Goal: Information Seeking & Learning: Understand process/instructions

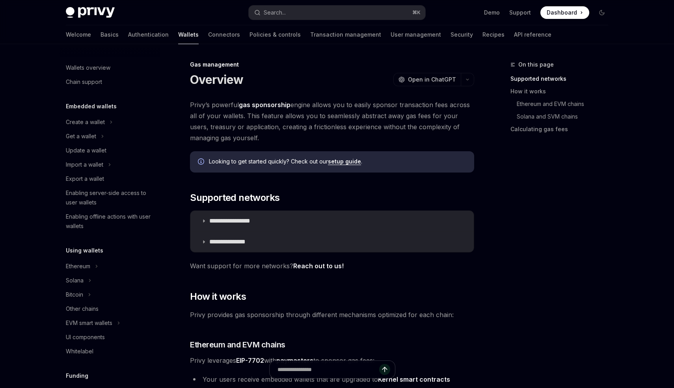
type textarea "*"
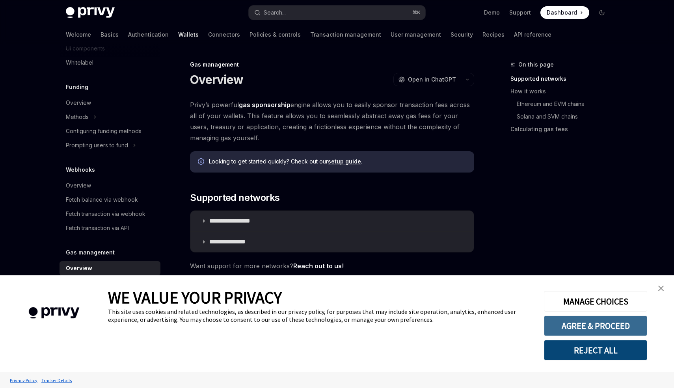
click at [580, 333] on button "AGREE & PROCEED" at bounding box center [595, 326] width 103 height 20
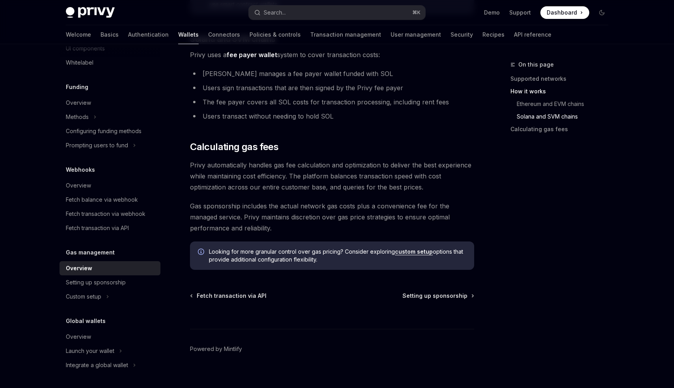
scroll to position [538, 0]
click at [128, 282] on div "Setting up sponsorship" at bounding box center [111, 282] width 90 height 9
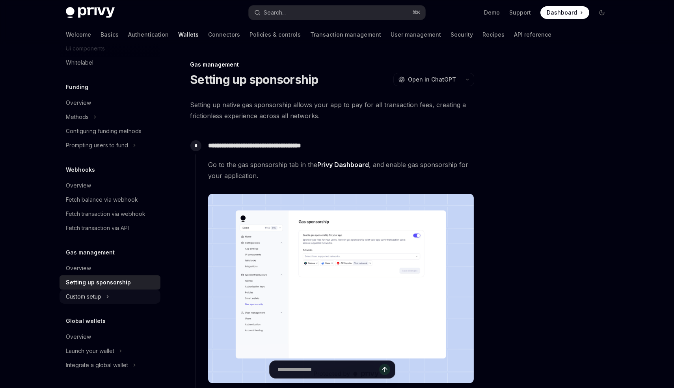
click at [107, 298] on icon at bounding box center [107, 296] width 3 height 9
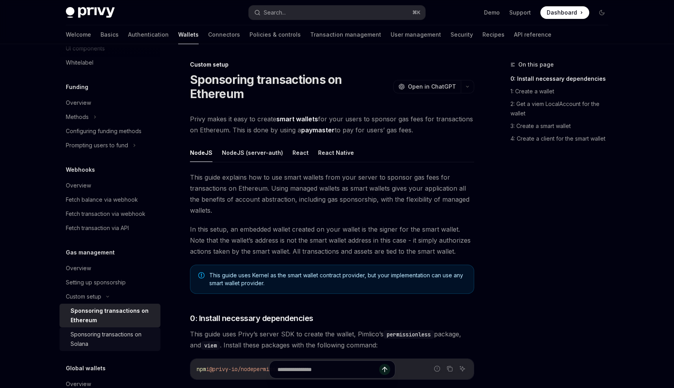
click at [101, 334] on div "Sponsoring transactions on Solana" at bounding box center [113, 339] width 85 height 19
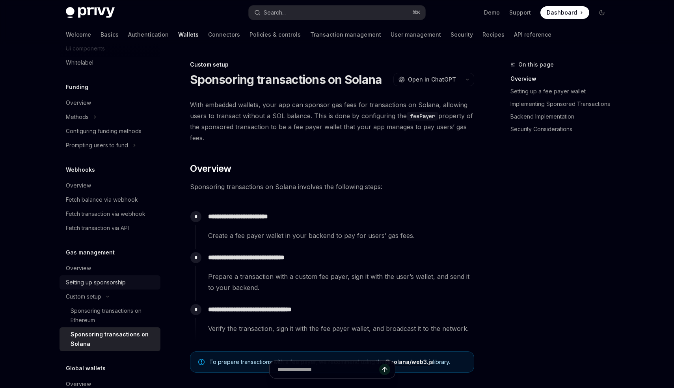
click at [120, 288] on link "Setting up sponsorship" at bounding box center [110, 282] width 101 height 14
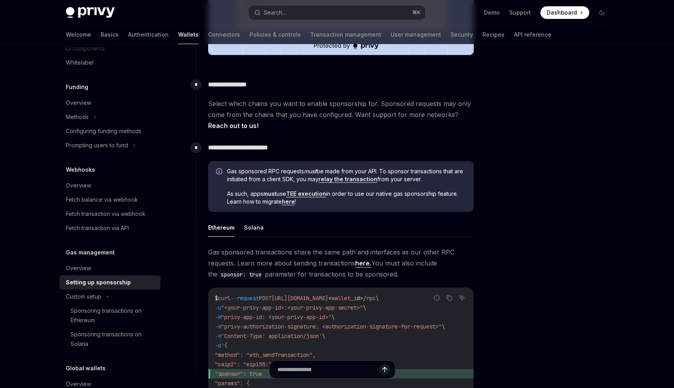
scroll to position [335, 0]
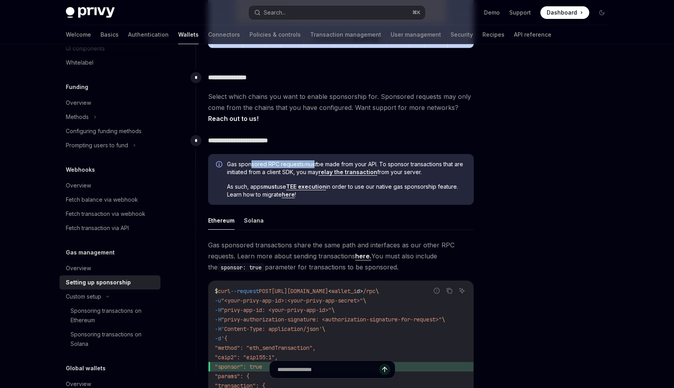
drag, startPoint x: 251, startPoint y: 162, endPoint x: 316, endPoint y: 163, distance: 65.0
click at [316, 163] on span "Gas sponsored RPC requests must be made from your API. To sponsor transactions …" at bounding box center [346, 168] width 239 height 16
click at [316, 163] on em "must" at bounding box center [310, 164] width 13 height 7
click at [354, 173] on link "relay the transaction" at bounding box center [347, 172] width 59 height 7
drag, startPoint x: 228, startPoint y: 189, endPoint x: 288, endPoint y: 186, distance: 60.3
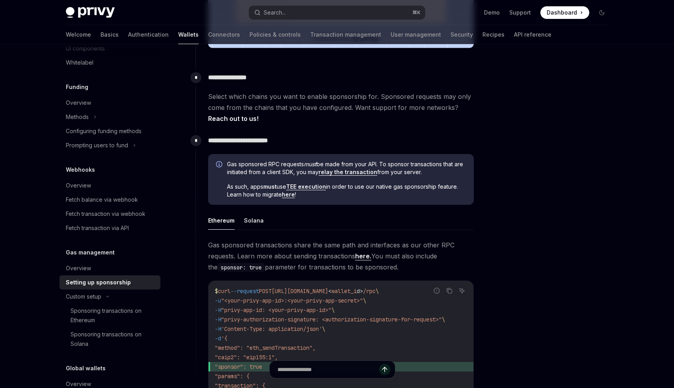
click at [288, 186] on span "As such, apps must use TEE execution in order to use our native gas sponsorship…" at bounding box center [346, 191] width 239 height 16
click at [312, 192] on span "As such, apps must use TEE execution in order to use our native gas sponsorship…" at bounding box center [346, 191] width 239 height 16
drag, startPoint x: 229, startPoint y: 187, endPoint x: 259, endPoint y: 187, distance: 30.0
click at [259, 187] on span "As such, apps must use TEE execution in order to use our native gas sponsorship…" at bounding box center [346, 191] width 239 height 16
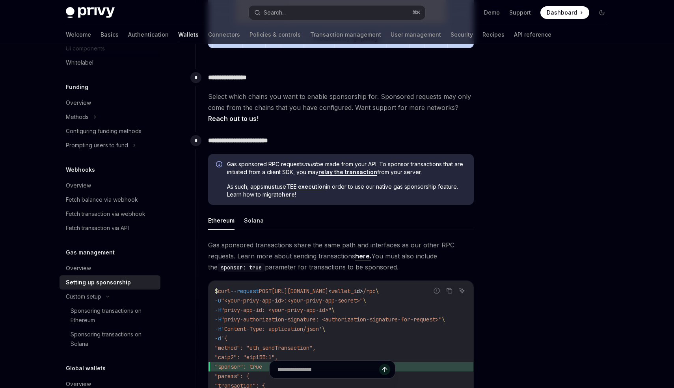
click at [320, 187] on link "TEE execution" at bounding box center [306, 186] width 40 height 7
click at [289, 195] on link "here" at bounding box center [288, 194] width 13 height 7
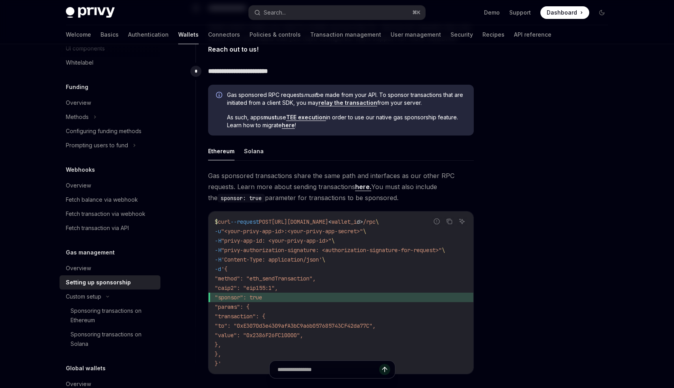
scroll to position [412, 0]
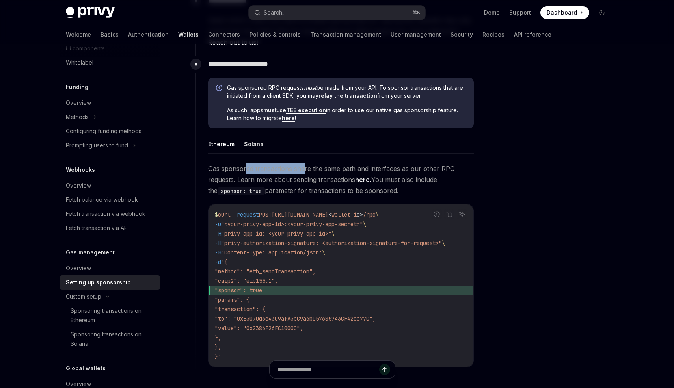
drag, startPoint x: 246, startPoint y: 165, endPoint x: 304, endPoint y: 164, distance: 57.9
click at [304, 164] on span "Gas sponsored transactions share the same path and interfaces as our other RPC …" at bounding box center [341, 179] width 266 height 33
drag, startPoint x: 209, startPoint y: 169, endPoint x: 291, endPoint y: 168, distance: 82.0
click at [291, 168] on span "Gas sponsored transactions share the same path and interfaces as our other RPC …" at bounding box center [341, 179] width 266 height 33
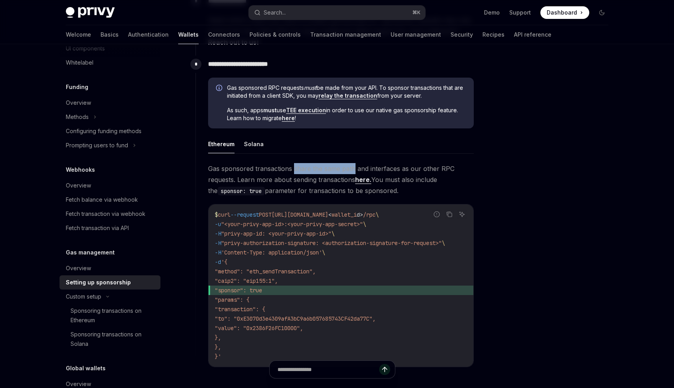
drag, startPoint x: 294, startPoint y: 168, endPoint x: 354, endPoint y: 168, distance: 59.5
click at [354, 168] on span "Gas sponsored transactions share the same path and interfaces as our other RPC …" at bounding box center [341, 179] width 266 height 33
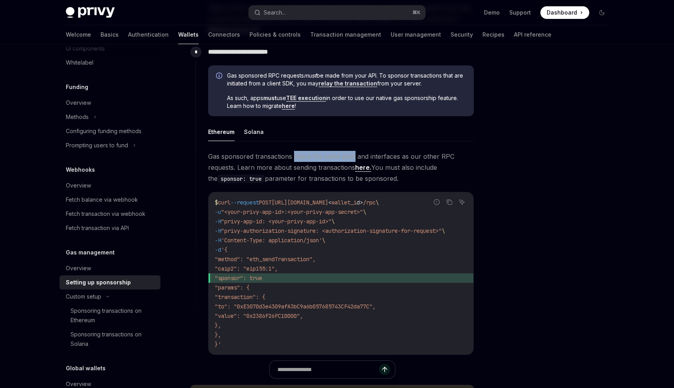
scroll to position [425, 0]
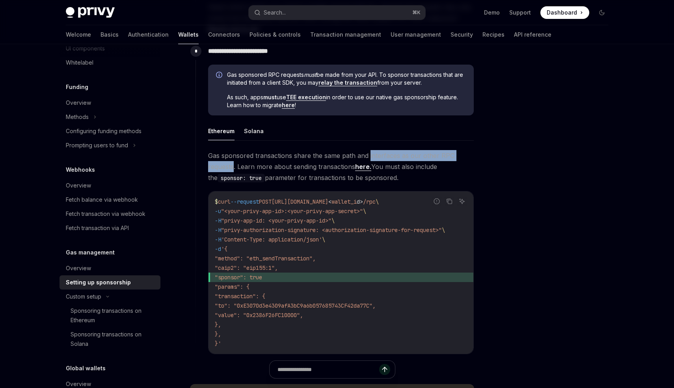
drag, startPoint x: 368, startPoint y: 156, endPoint x: 233, endPoint y: 164, distance: 136.2
click at [233, 164] on span "Gas sponsored transactions share the same path and interfaces as our other RPC …" at bounding box center [341, 166] width 266 height 33
click at [367, 168] on link "here." at bounding box center [363, 167] width 16 height 8
click at [270, 175] on span "Gas sponsored transactions share the same path and interfaces as our other RPC …" at bounding box center [341, 166] width 266 height 33
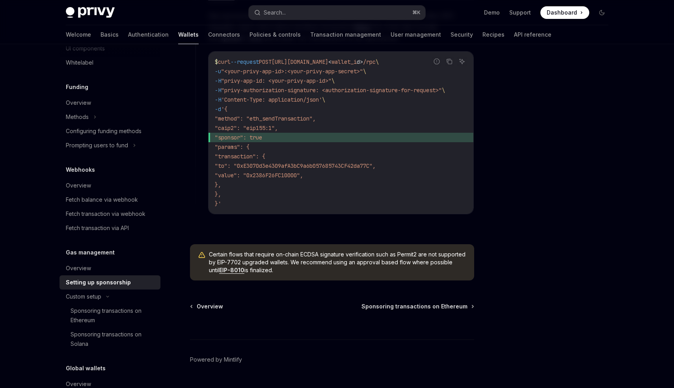
scroll to position [588, 0]
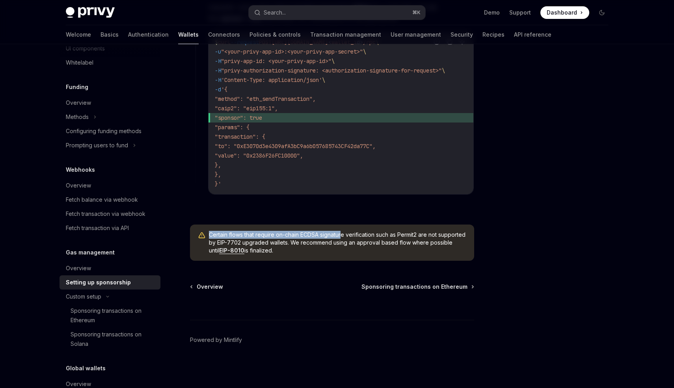
drag, startPoint x: 210, startPoint y: 234, endPoint x: 342, endPoint y: 234, distance: 132.8
click at [342, 234] on span "Certain flows that require on-chain ECDSA signature verification such as Permit…" at bounding box center [337, 243] width 257 height 24
drag, startPoint x: 302, startPoint y: 236, endPoint x: 375, endPoint y: 238, distance: 72.9
click at [375, 238] on span "Certain flows that require on-chain ECDSA signature verification such as Permit…" at bounding box center [337, 243] width 257 height 24
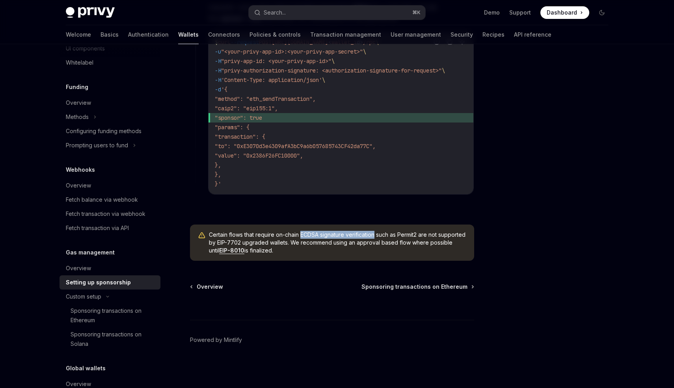
copy span "ECDSA signature verification"
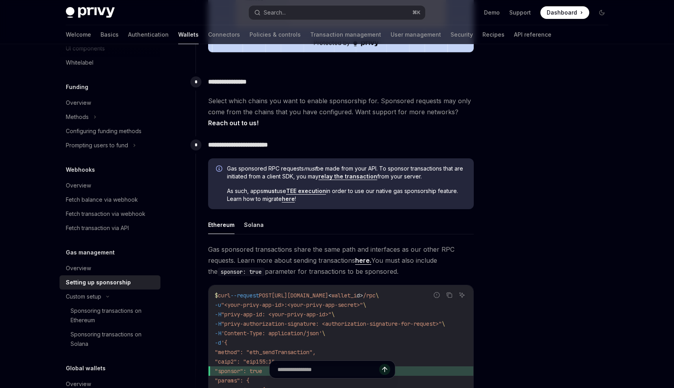
scroll to position [327, 0]
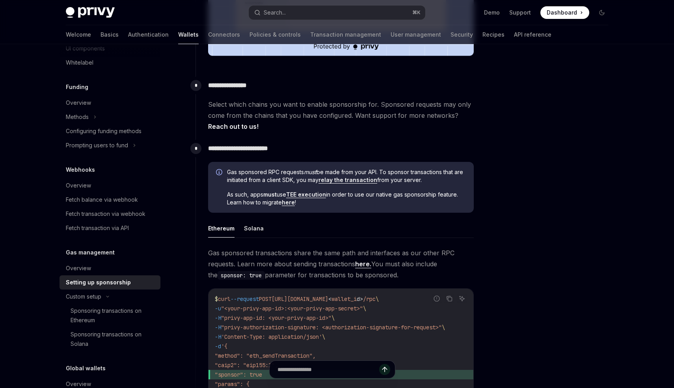
click at [341, 180] on link "relay the transaction" at bounding box center [347, 180] width 59 height 7
click at [308, 195] on link "TEE execution" at bounding box center [306, 194] width 40 height 7
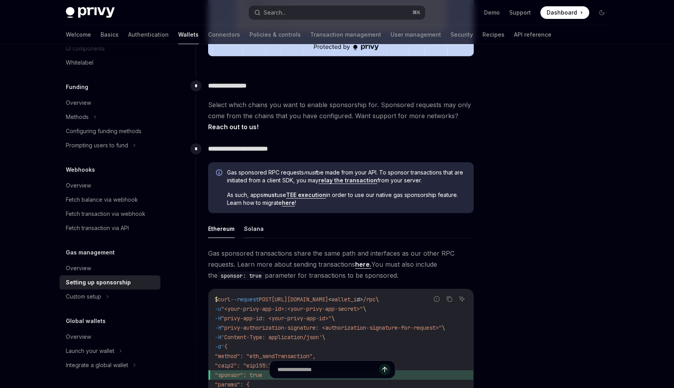
scroll to position [327, 0]
click at [256, 195] on span "As such, apps must use TEE execution in order to use our native gas sponsorship…" at bounding box center [346, 199] width 239 height 16
click at [290, 203] on link "here" at bounding box center [288, 202] width 13 height 7
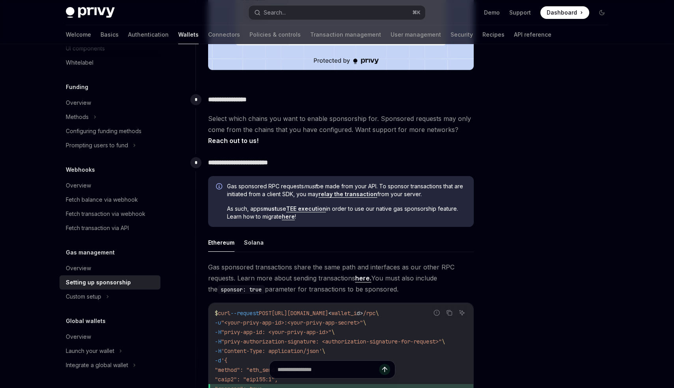
scroll to position [327, 0]
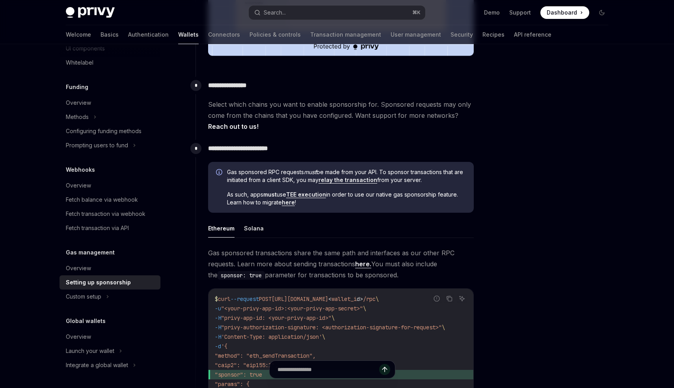
click at [288, 203] on link "here" at bounding box center [288, 202] width 13 height 7
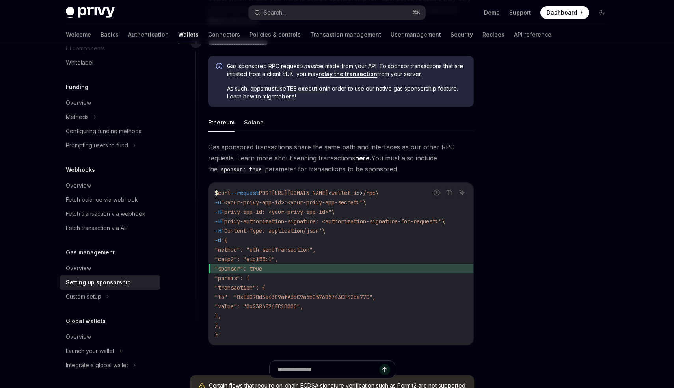
scroll to position [434, 0]
click at [364, 160] on link "here." at bounding box center [363, 157] width 16 height 8
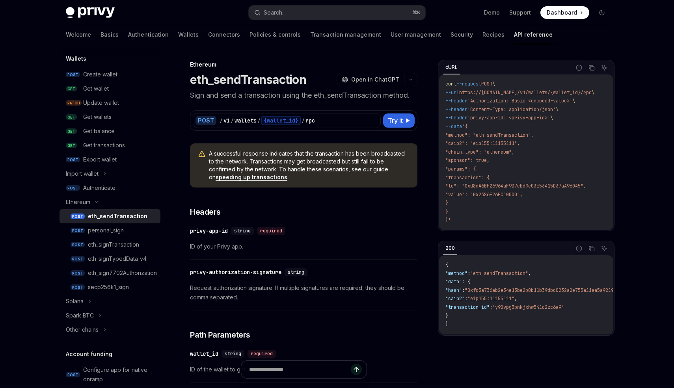
type textarea "*"
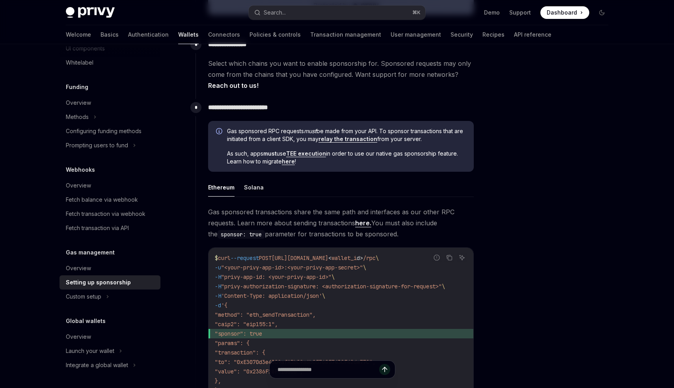
scroll to position [368, 0]
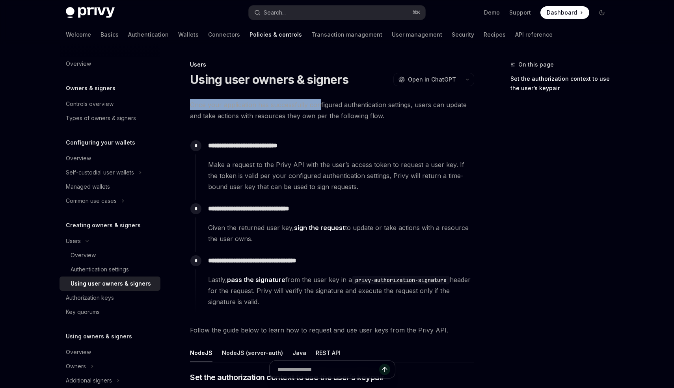
drag, startPoint x: 190, startPoint y: 100, endPoint x: 318, endPoint y: 107, distance: 129.0
click at [318, 107] on span "Once your application has successfully configured authentication settings, user…" at bounding box center [332, 110] width 284 height 22
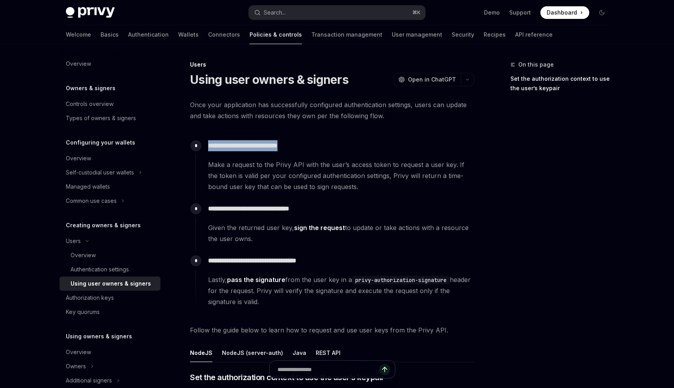
drag, startPoint x: 209, startPoint y: 145, endPoint x: 298, endPoint y: 143, distance: 88.3
click at [298, 143] on p "**********" at bounding box center [341, 145] width 266 height 11
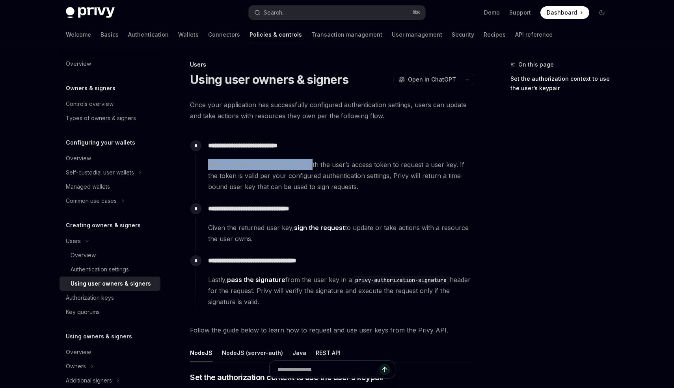
drag, startPoint x: 209, startPoint y: 164, endPoint x: 311, endPoint y: 160, distance: 101.8
click at [311, 160] on span "Make a request to the Privy API with the user’s access token to request a user …" at bounding box center [341, 175] width 266 height 33
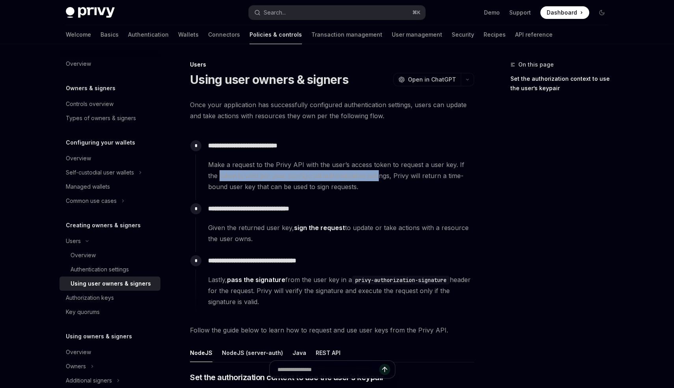
drag, startPoint x: 208, startPoint y: 177, endPoint x: 366, endPoint y: 175, distance: 157.7
click at [366, 175] on span "Make a request to the Privy API with the user’s access token to request a user …" at bounding box center [341, 175] width 266 height 33
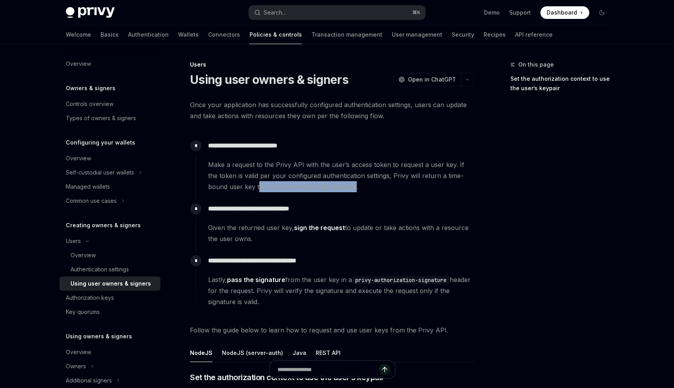
drag, startPoint x: 236, startPoint y: 187, endPoint x: 333, endPoint y: 187, distance: 96.9
click at [333, 187] on span "Make a request to the Privy API with the user’s access token to request a user …" at bounding box center [341, 175] width 266 height 33
click at [333, 186] on span "Make a request to the Privy API with the user’s access token to request a user …" at bounding box center [341, 175] width 266 height 33
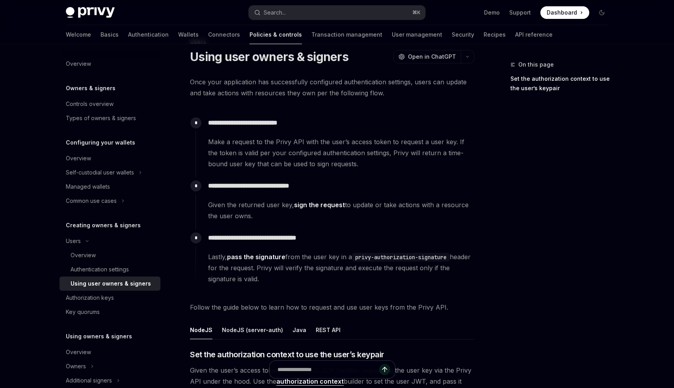
scroll to position [23, 0]
drag, startPoint x: 208, startPoint y: 188, endPoint x: 310, endPoint y: 186, distance: 102.1
click at [311, 186] on p "**********" at bounding box center [341, 185] width 266 height 11
drag, startPoint x: 208, startPoint y: 207, endPoint x: 283, endPoint y: 205, distance: 74.9
click at [283, 205] on div "**********" at bounding box center [334, 199] width 279 height 44
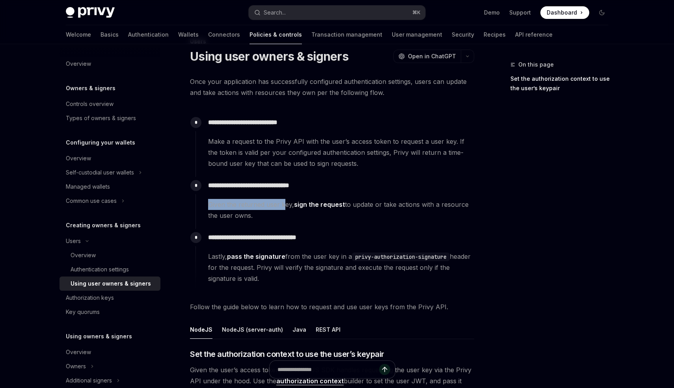
drag, startPoint x: 297, startPoint y: 206, endPoint x: 318, endPoint y: 202, distance: 21.2
click at [318, 203] on link "sign the request" at bounding box center [319, 205] width 51 height 8
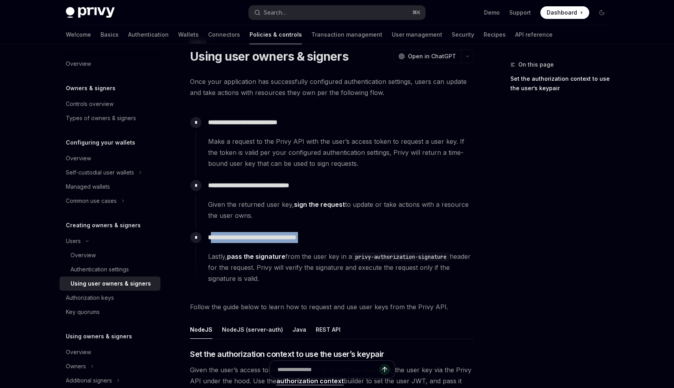
drag, startPoint x: 211, startPoint y: 240, endPoint x: 301, endPoint y: 245, distance: 90.0
click at [301, 245] on div "**********" at bounding box center [334, 256] width 279 height 55
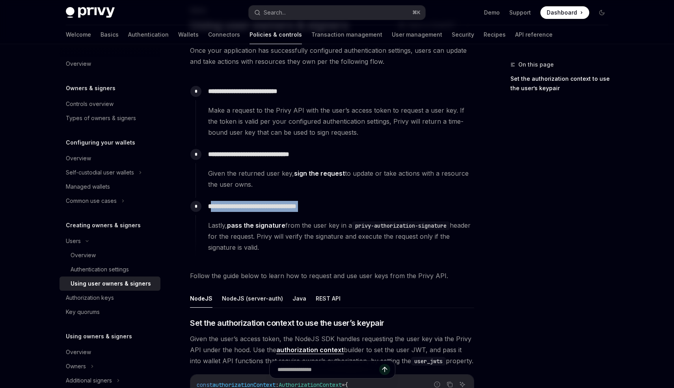
scroll to position [56, 0]
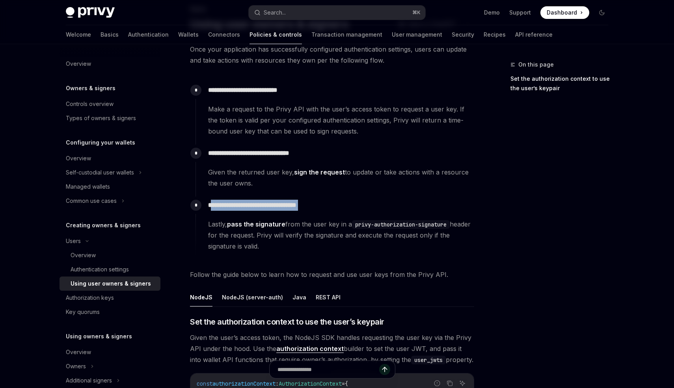
drag, startPoint x: 277, startPoint y: 236, endPoint x: 329, endPoint y: 240, distance: 52.2
click at [329, 240] on span "Lastly, pass the signature from the user key in a privy-authorization-signature…" at bounding box center [341, 235] width 266 height 33
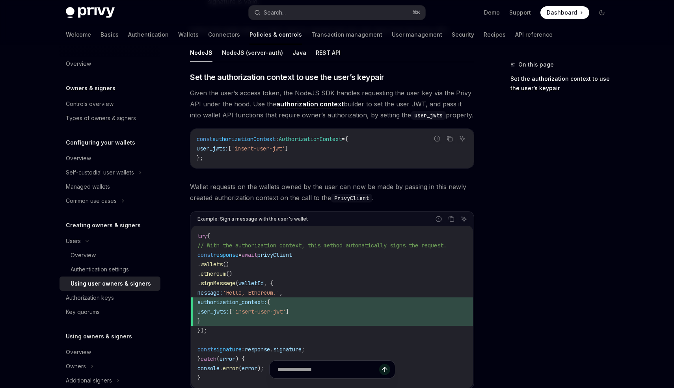
scroll to position [279, 0]
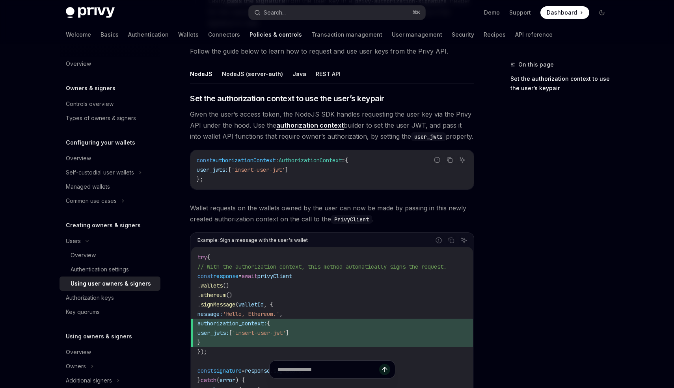
click at [255, 69] on button "NodeJS (server-auth)" at bounding box center [252, 74] width 61 height 19
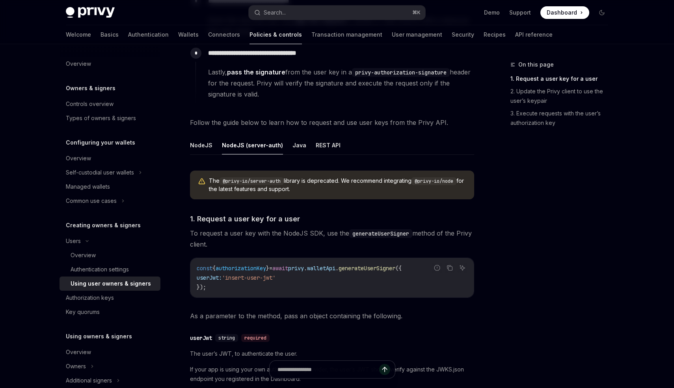
scroll to position [123, 0]
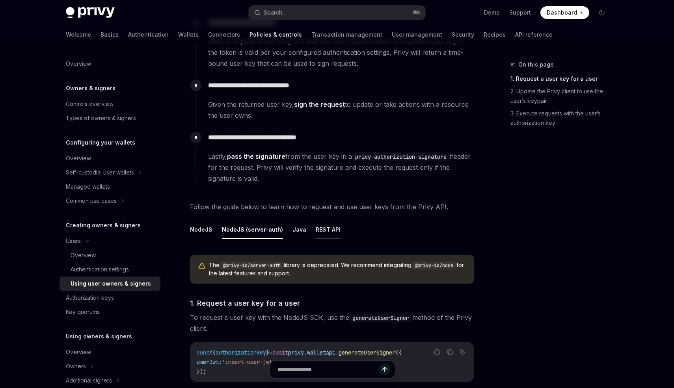
click at [316, 233] on button "REST API" at bounding box center [328, 229] width 25 height 19
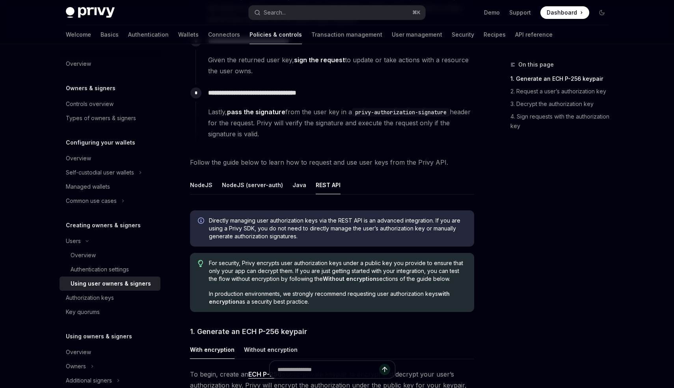
scroll to position [160, 0]
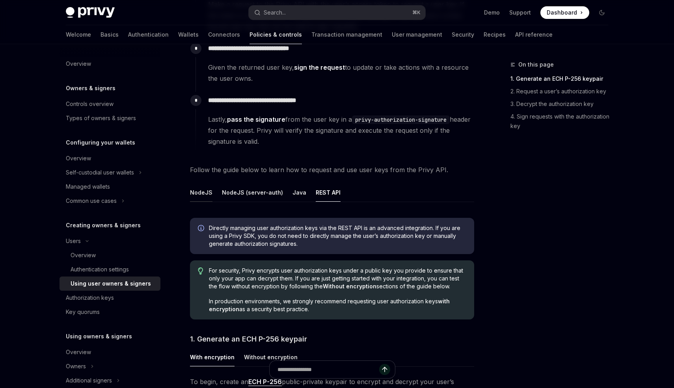
click at [195, 190] on button "NodeJS" at bounding box center [201, 192] width 22 height 19
type textarea "*"
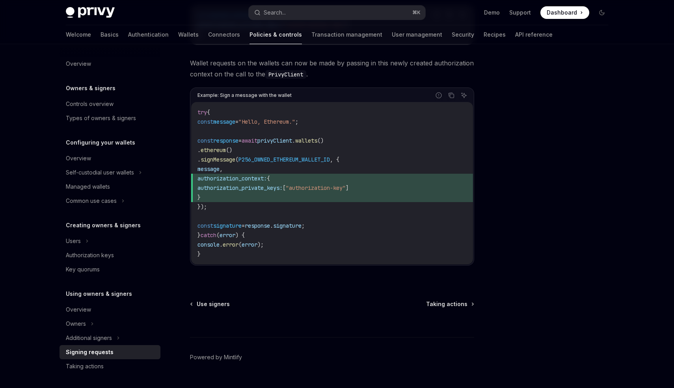
scroll to position [367, 0]
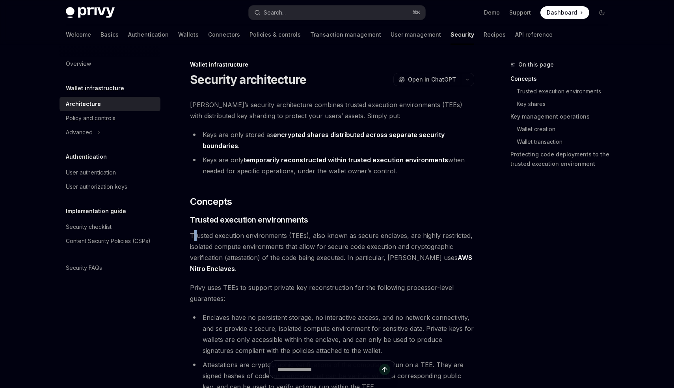
drag, startPoint x: 193, startPoint y: 236, endPoint x: 215, endPoint y: 236, distance: 22.1
click at [207, 236] on span "Trusted execution environments (TEEs), also known as secure enclaves, are highl…" at bounding box center [332, 252] width 284 height 44
click at [294, 234] on span "Trusted execution environments (TEEs), also known as secure enclaves, are highl…" at bounding box center [332, 252] width 284 height 44
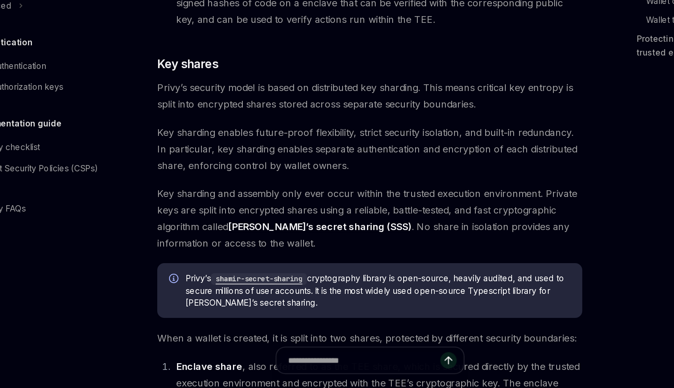
scroll to position [246, 0]
drag, startPoint x: 190, startPoint y: 219, endPoint x: 272, endPoint y: 214, distance: 81.4
click at [272, 214] on span "Key sharding enables future-proof flexibility, strict security isolation, and b…" at bounding box center [332, 228] width 284 height 33
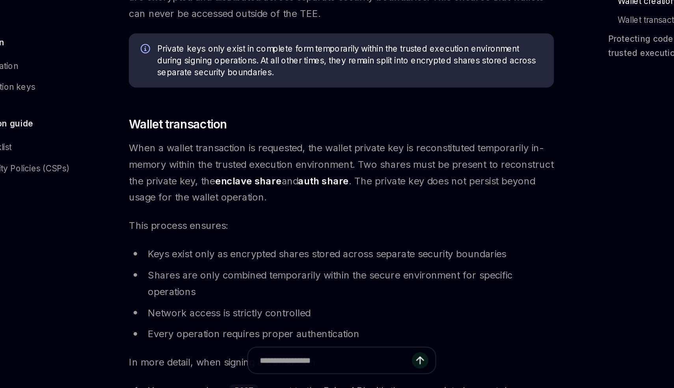
scroll to position [990, 0]
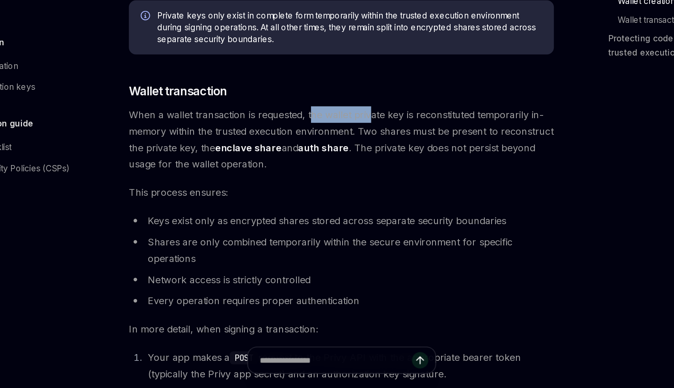
drag, startPoint x: 311, startPoint y: 204, endPoint x: 352, endPoint y: 203, distance: 41.4
click at [352, 203] on span "When a wallet transaction is requested, the wallet private key is reconstituted…" at bounding box center [332, 222] width 284 height 44
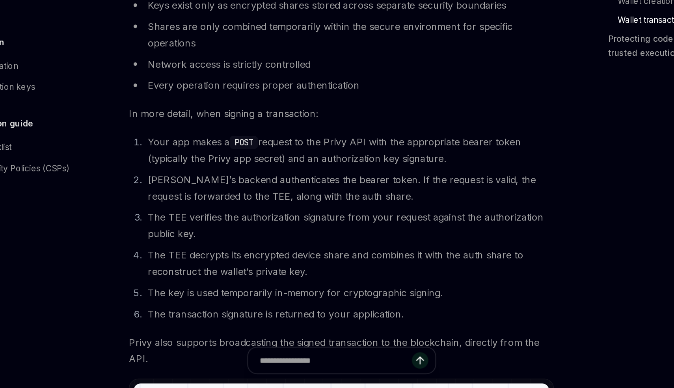
scroll to position [1135, 0]
drag, startPoint x: 203, startPoint y: 226, endPoint x: 274, endPoint y: 223, distance: 71.0
click at [274, 223] on li "Your app makes a POST request to the Privy API with the appropriate bearer toke…" at bounding box center [337, 229] width 274 height 22
click at [274, 223] on code "POST" at bounding box center [266, 224] width 19 height 9
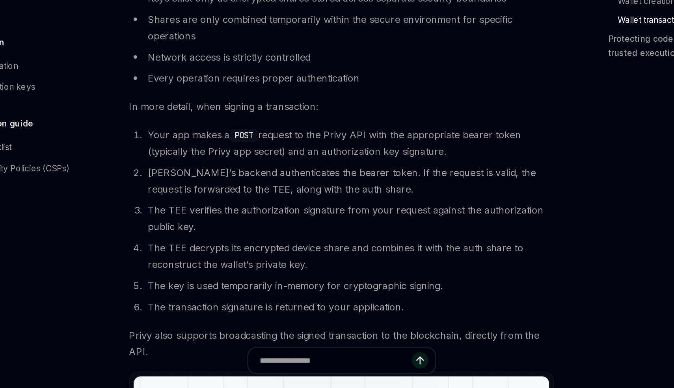
scroll to position [1140, 0]
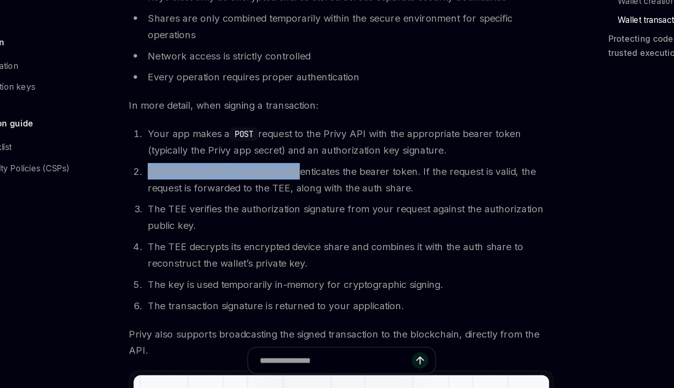
drag, startPoint x: 203, startPoint y: 243, endPoint x: 290, endPoint y: 245, distance: 87.1
click at [290, 245] on li "Privy’s backend authenticates the bearer token. If the request is valid, the re…" at bounding box center [337, 249] width 274 height 22
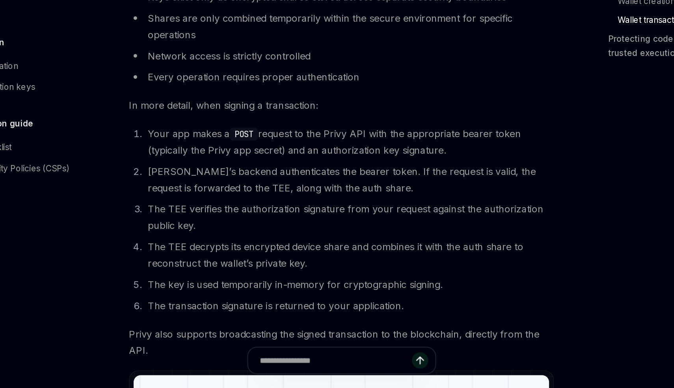
click at [340, 243] on li "Privy’s backend authenticates the bearer token. If the request is valid, the re…" at bounding box center [337, 249] width 274 height 22
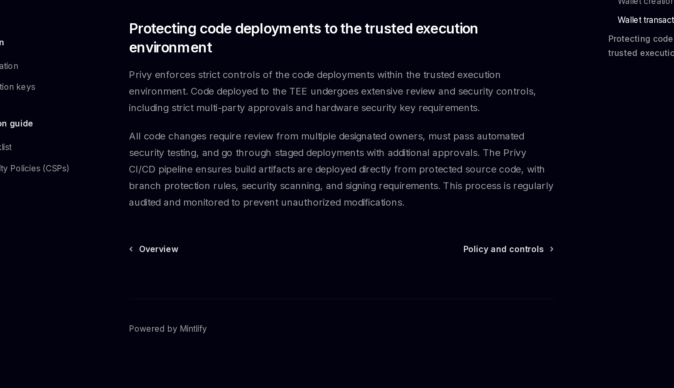
scroll to position [1607, 0]
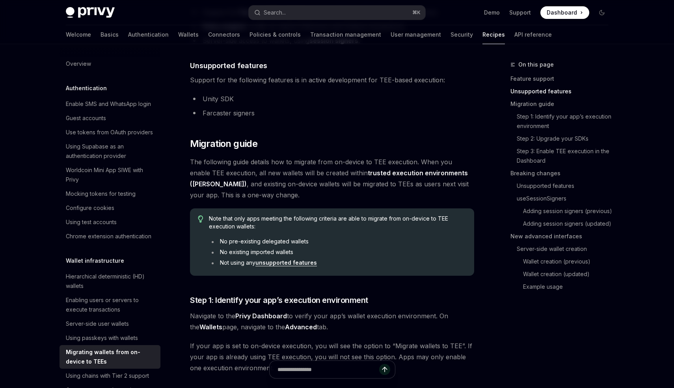
scroll to position [298, 0]
drag, startPoint x: 189, startPoint y: 164, endPoint x: 326, endPoint y: 158, distance: 137.7
click at [339, 159] on span "The following guide details how to migrate from on-device to TEE execution. Whe…" at bounding box center [332, 178] width 284 height 44
drag, startPoint x: 192, startPoint y: 162, endPoint x: 293, endPoint y: 160, distance: 100.9
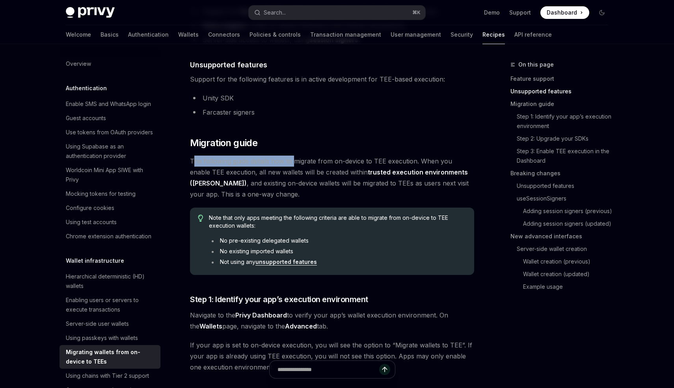
click at [293, 160] on span "The following guide details how to migrate from on-device to TEE execution. Whe…" at bounding box center [332, 178] width 284 height 44
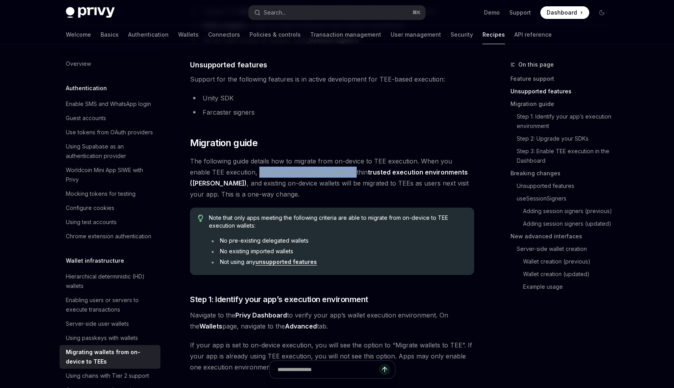
drag, startPoint x: 236, startPoint y: 174, endPoint x: 335, endPoint y: 169, distance: 99.1
click at [335, 169] on span "The following guide details how to migrate from on-device to TEE execution. Whe…" at bounding box center [332, 178] width 284 height 44
drag, startPoint x: 191, startPoint y: 184, endPoint x: 202, endPoint y: 184, distance: 11.0
click at [202, 184] on span "The following guide details how to migrate from on-device to TEE execution. Whe…" at bounding box center [332, 178] width 284 height 44
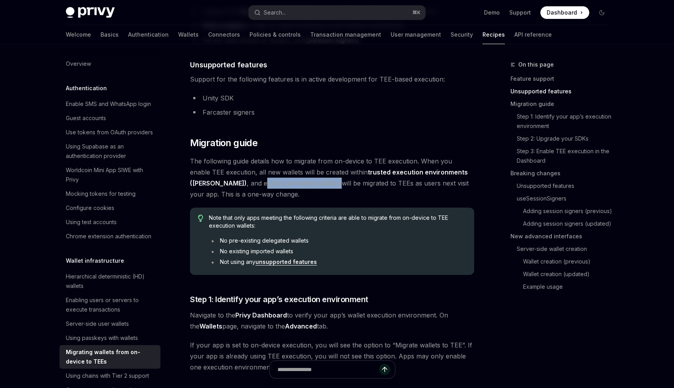
drag, startPoint x: 207, startPoint y: 184, endPoint x: 284, endPoint y: 187, distance: 76.9
click at [284, 187] on span "The following guide details how to migrate from on-device to TEE execution. Whe…" at bounding box center [332, 178] width 284 height 44
drag, startPoint x: 343, startPoint y: 182, endPoint x: 368, endPoint y: 184, distance: 24.9
click at [368, 184] on span "The following guide details how to migrate from on-device to TEE execution. Whe…" at bounding box center [332, 178] width 284 height 44
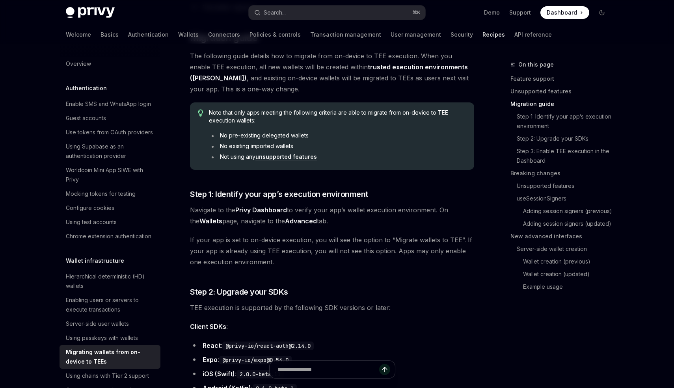
scroll to position [404, 0]
drag, startPoint x: 189, startPoint y: 211, endPoint x: 230, endPoint y: 209, distance: 41.4
click at [230, 209] on span "Navigate to the Privy Dashboard to verify your app’s wallet execution environme…" at bounding box center [332, 215] width 284 height 22
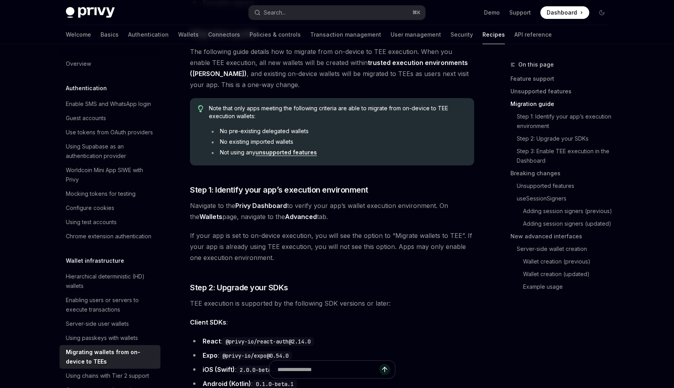
scroll to position [408, 0]
drag, startPoint x: 188, startPoint y: 207, endPoint x: 251, endPoint y: 203, distance: 62.7
click at [340, 201] on span "Navigate to the Privy Dashboard to verify your app’s wallet execution environme…" at bounding box center [332, 211] width 284 height 22
drag, startPoint x: 188, startPoint y: 238, endPoint x: 302, endPoint y: 234, distance: 113.6
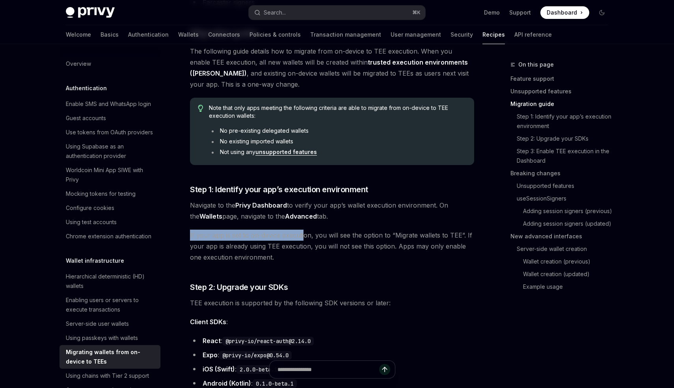
click at [320, 237] on span "If your app is set to on-device execution, you will see the option to “Migrate …" at bounding box center [332, 246] width 284 height 33
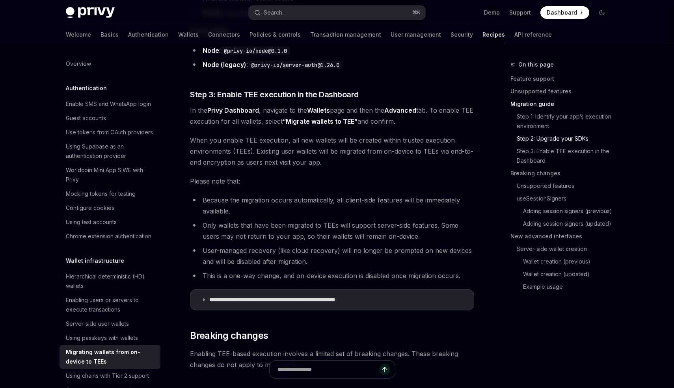
scroll to position [797, 0]
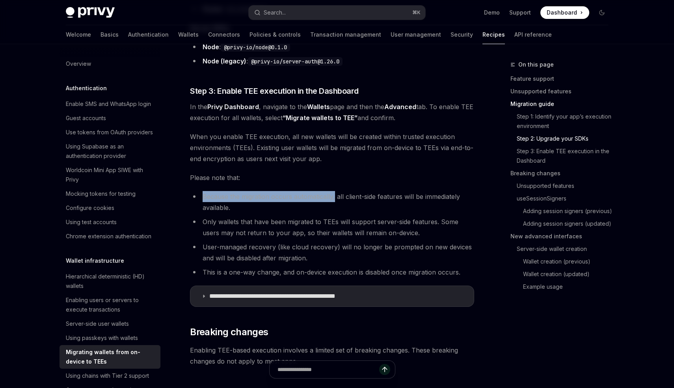
drag, startPoint x: 202, startPoint y: 194, endPoint x: 334, endPoint y: 200, distance: 132.2
click at [334, 200] on li "Because the migration occurs automatically, all client-side features will be im…" at bounding box center [332, 202] width 284 height 22
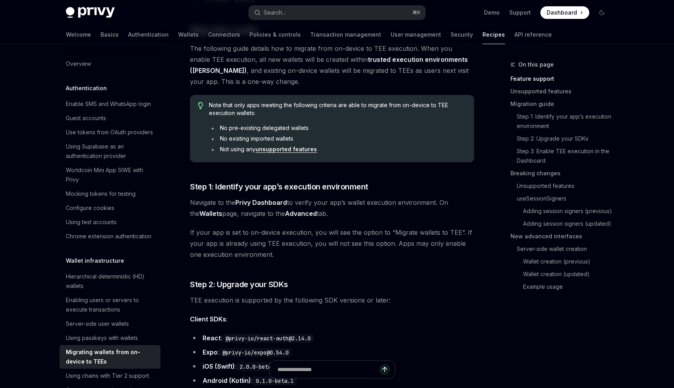
scroll to position [0, 0]
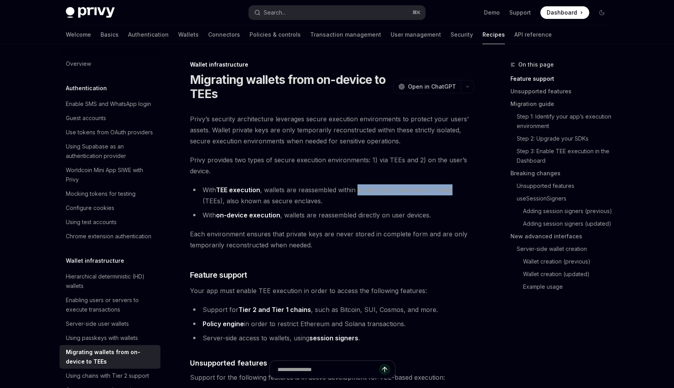
drag, startPoint x: 453, startPoint y: 191, endPoint x: 358, endPoint y: 193, distance: 94.6
click at [358, 193] on li "With TEE execution , wallets are reassembled within trusted execution environme…" at bounding box center [332, 195] width 284 height 22
copy li "trusted execution environments"
click at [413, 198] on li "With TEE execution , wallets are reassembled within trusted execution environme…" at bounding box center [332, 195] width 284 height 22
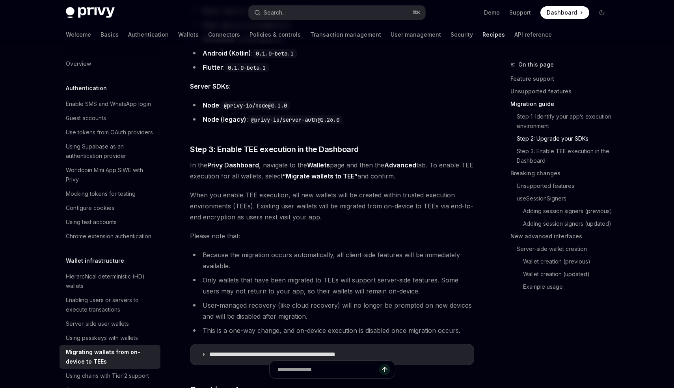
scroll to position [740, 0]
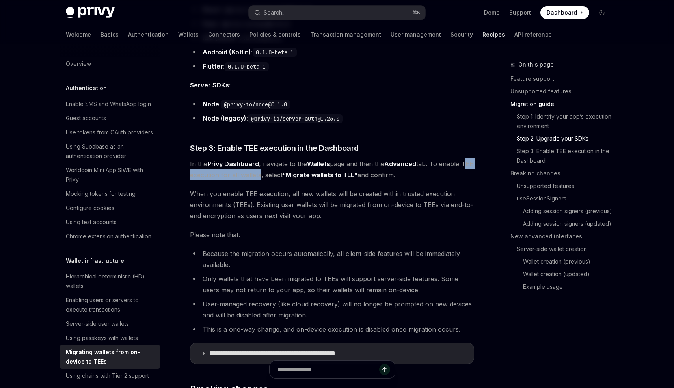
drag, startPoint x: 191, startPoint y: 176, endPoint x: 271, endPoint y: 175, distance: 80.4
click at [272, 175] on span "In the Privy Dashboard , navigate to the Wallets page and then the Advanced tab…" at bounding box center [332, 169] width 284 height 22
drag, startPoint x: 207, startPoint y: 196, endPoint x: 264, endPoint y: 188, distance: 57.7
click at [264, 188] on span "When you enable TEE execution, all new wallets will be created within trusted e…" at bounding box center [332, 204] width 284 height 33
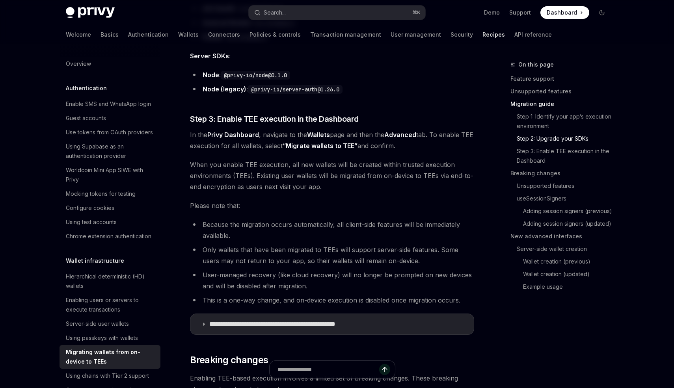
scroll to position [786, 0]
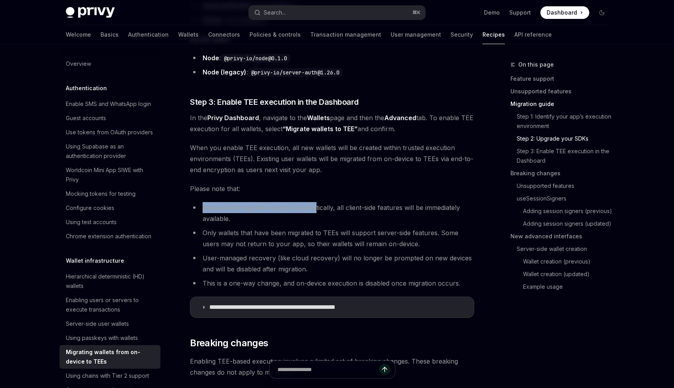
drag, startPoint x: 200, startPoint y: 208, endPoint x: 314, endPoint y: 212, distance: 114.3
click at [314, 212] on li "Because the migration occurs automatically, all client-side features will be im…" at bounding box center [332, 213] width 284 height 22
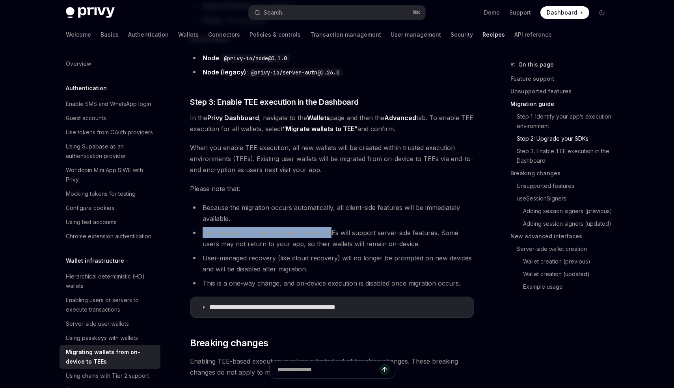
drag, startPoint x: 203, startPoint y: 233, endPoint x: 330, endPoint y: 231, distance: 127.3
click at [330, 231] on li "Only wallets that have been migrated to TEEs will support server-side features.…" at bounding box center [332, 238] width 284 height 22
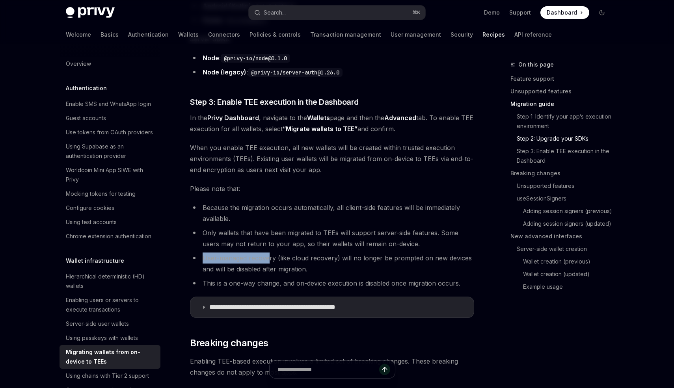
drag, startPoint x: 203, startPoint y: 260, endPoint x: 269, endPoint y: 259, distance: 65.8
click at [269, 260] on li "User-managed recovery (like cloud recovery) will no longer be prompted on new d…" at bounding box center [332, 264] width 284 height 22
click at [314, 263] on li "User-managed recovery (like cloud recovery) will no longer be prompted on new d…" at bounding box center [332, 264] width 284 height 22
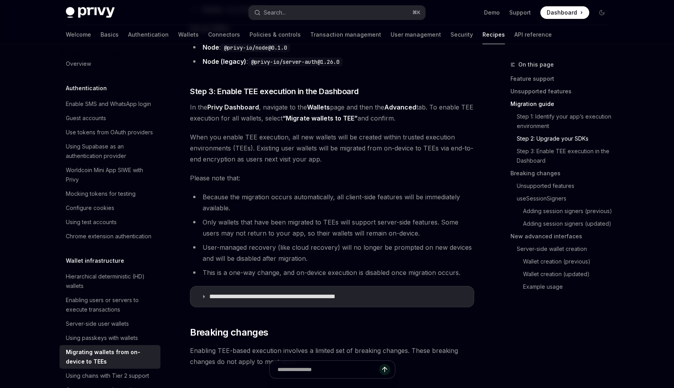
scroll to position [798, 0]
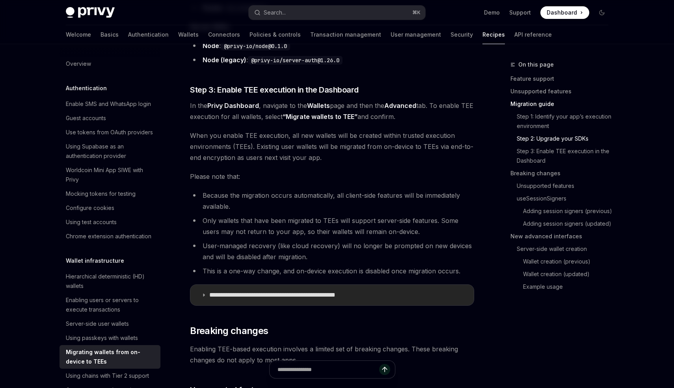
click at [231, 293] on p "**********" at bounding box center [290, 295] width 162 height 8
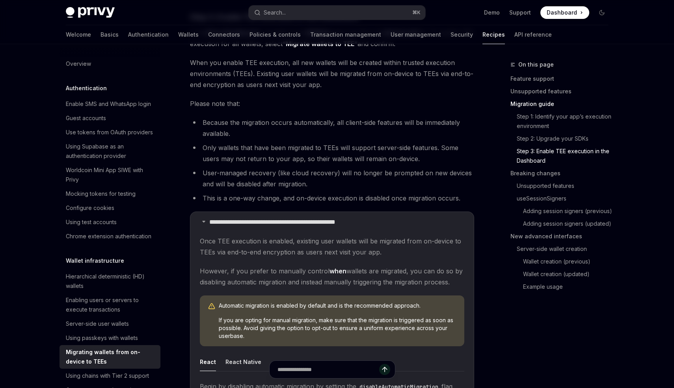
scroll to position [922, 0]
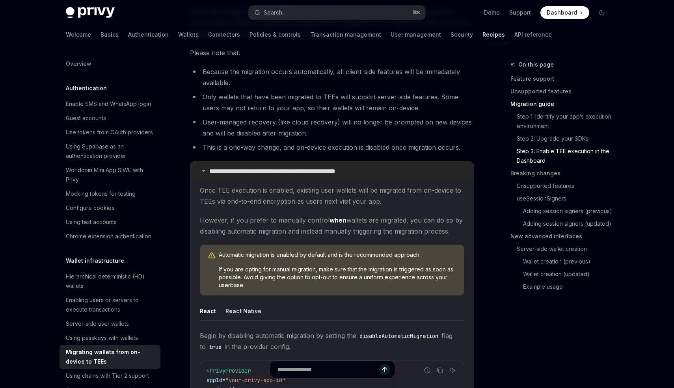
click at [239, 168] on p "**********" at bounding box center [290, 171] width 162 height 8
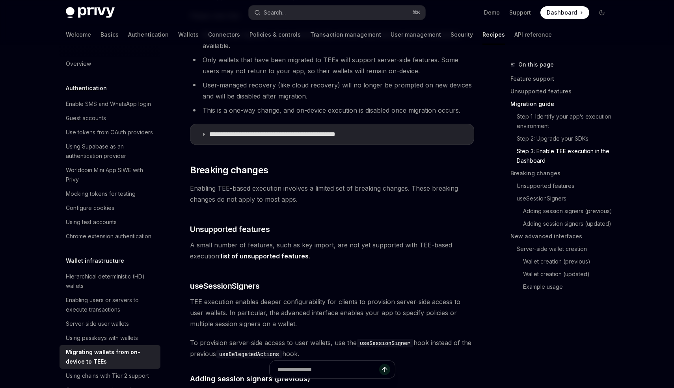
scroll to position [990, 0]
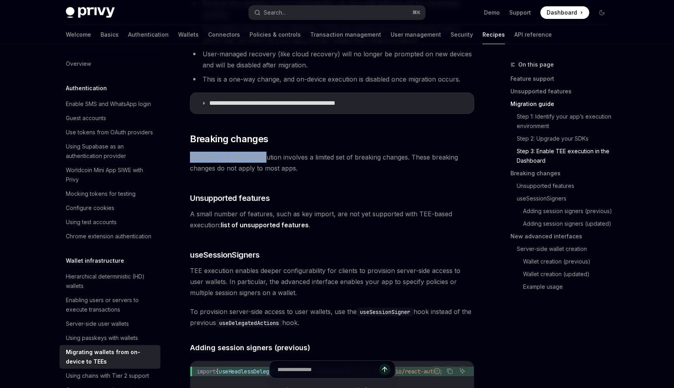
drag, startPoint x: 189, startPoint y: 156, endPoint x: 267, endPoint y: 161, distance: 78.6
click at [267, 161] on span "Enabling TEE-based execution involves a limited set of breaking changes. These …" at bounding box center [332, 163] width 284 height 22
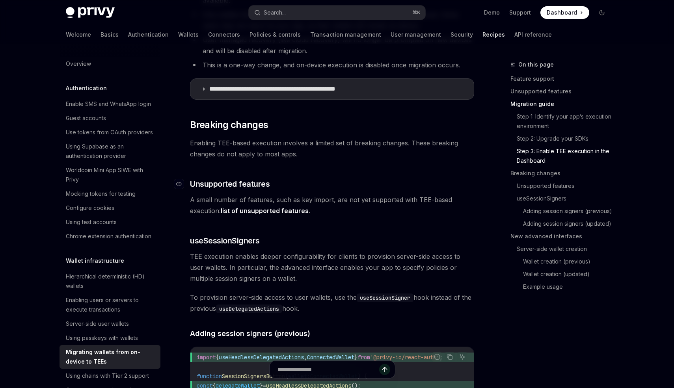
scroll to position [1006, 0]
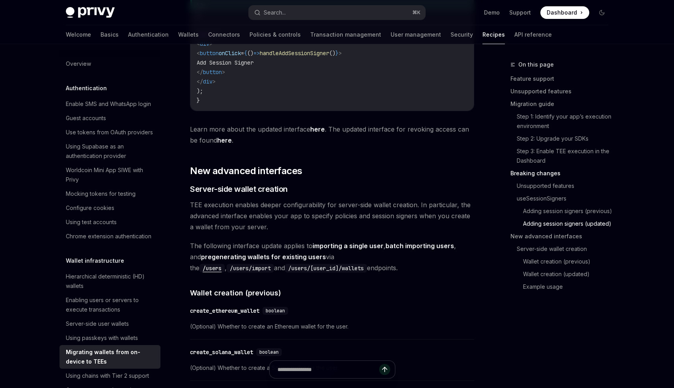
scroll to position [1754, 0]
drag, startPoint x: 187, startPoint y: 250, endPoint x: 286, endPoint y: 246, distance: 99.0
click at [286, 246] on span "The following interface update applies to importing a single user , batch impor…" at bounding box center [332, 256] width 284 height 33
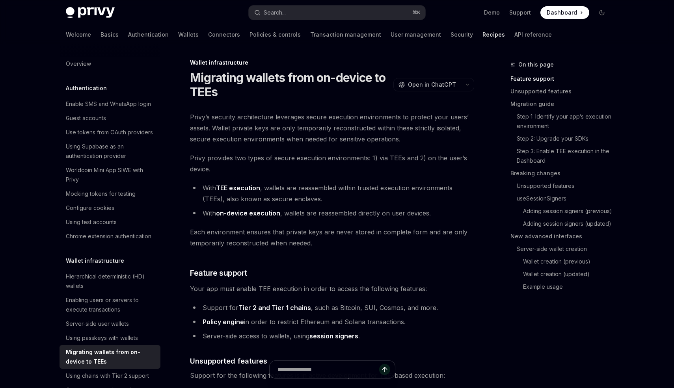
scroll to position [0, 0]
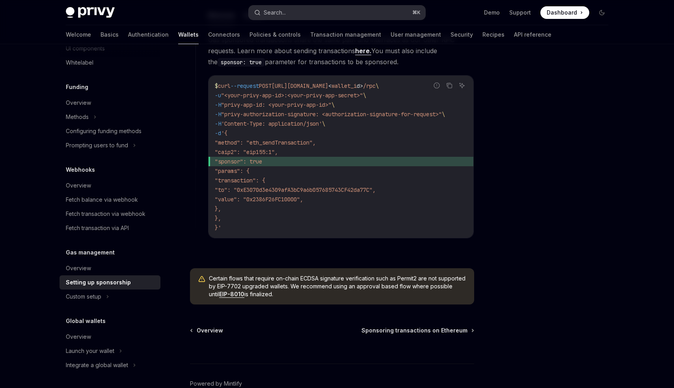
scroll to position [533, 0]
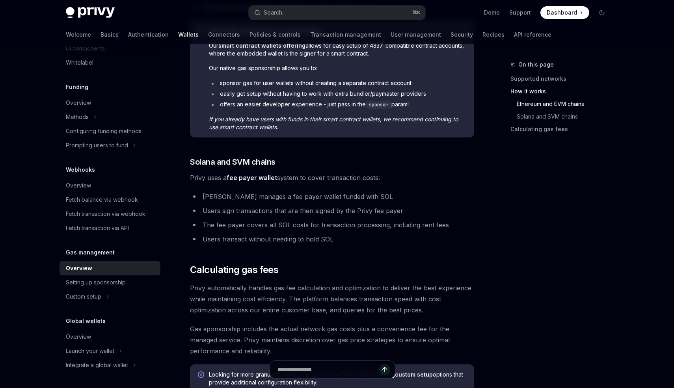
scroll to position [415, 0]
click at [117, 281] on div "Setting up sponsorship" at bounding box center [96, 282] width 60 height 9
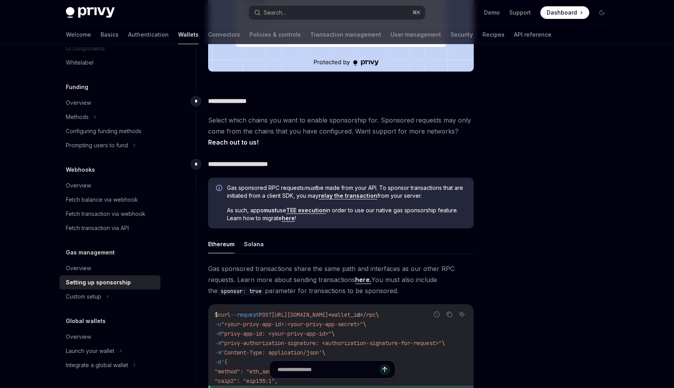
scroll to position [323, 0]
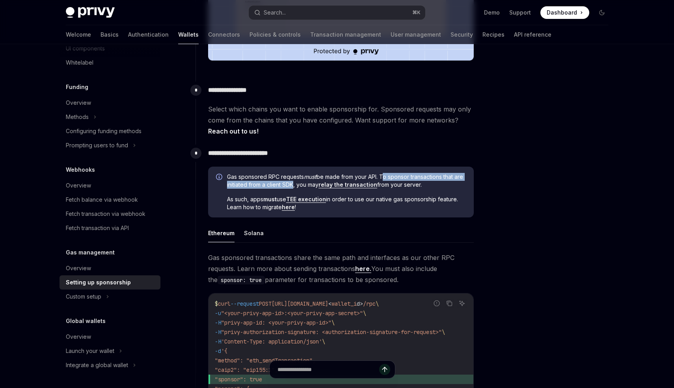
drag, startPoint x: 382, startPoint y: 177, endPoint x: 300, endPoint y: 187, distance: 82.3
click at [301, 187] on span "Gas sponsored RPC requests must be made from your API. To sponsor transactions …" at bounding box center [346, 181] width 239 height 16
click at [342, 187] on link "relay the transaction" at bounding box center [347, 184] width 59 height 7
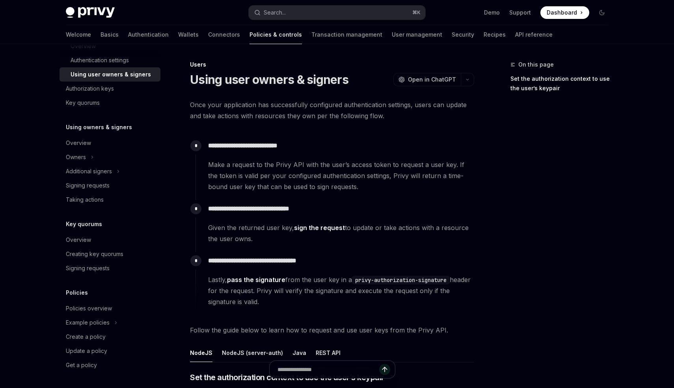
scroll to position [209, 0]
drag, startPoint x: 188, startPoint y: 103, endPoint x: 309, endPoint y: 104, distance: 120.6
click at [309, 104] on span "Once your application has successfully configured authentication settings, user…" at bounding box center [332, 110] width 284 height 22
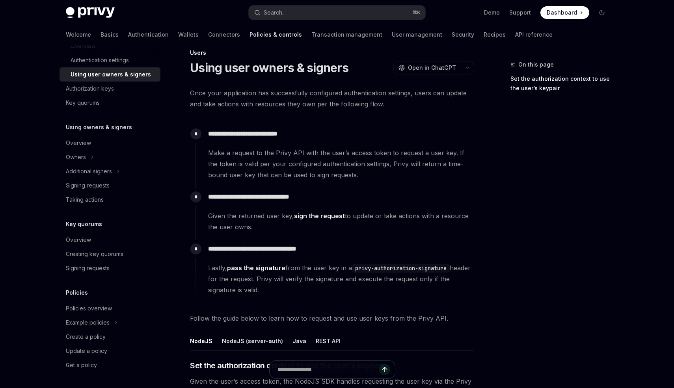
scroll to position [17, 0]
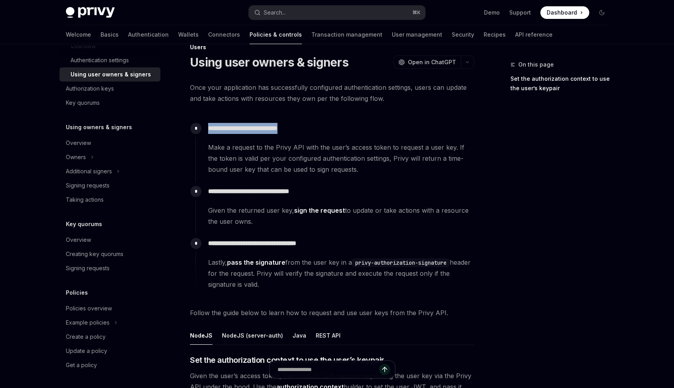
drag, startPoint x: 208, startPoint y: 129, endPoint x: 298, endPoint y: 129, distance: 90.6
click at [299, 129] on p "**********" at bounding box center [341, 128] width 266 height 11
click at [298, 129] on p "**********" at bounding box center [341, 128] width 266 height 11
drag, startPoint x: 208, startPoint y: 147, endPoint x: 280, endPoint y: 145, distance: 72.1
click at [280, 146] on div "**********" at bounding box center [334, 147] width 279 height 55
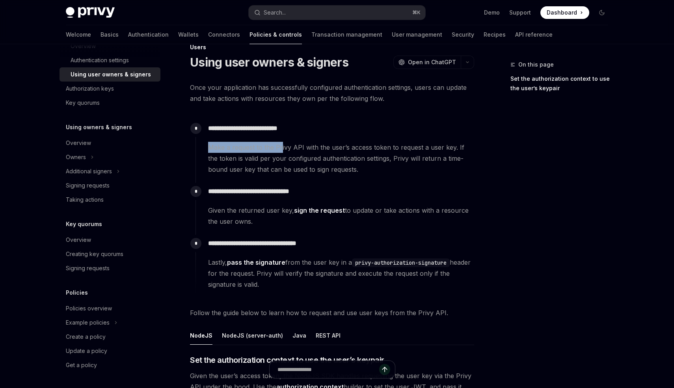
click at [280, 145] on span "Make a request to the Privy API with the user’s access token to request a user …" at bounding box center [341, 158] width 266 height 33
drag, startPoint x: 207, startPoint y: 147, endPoint x: 303, endPoint y: 147, distance: 95.8
click at [303, 147] on div "**********" at bounding box center [334, 147] width 279 height 55
drag, startPoint x: 305, startPoint y: 147, endPoint x: 356, endPoint y: 147, distance: 50.8
click at [354, 149] on span "Make a request to the Privy API with the user’s access token to request a user …" at bounding box center [341, 158] width 266 height 33
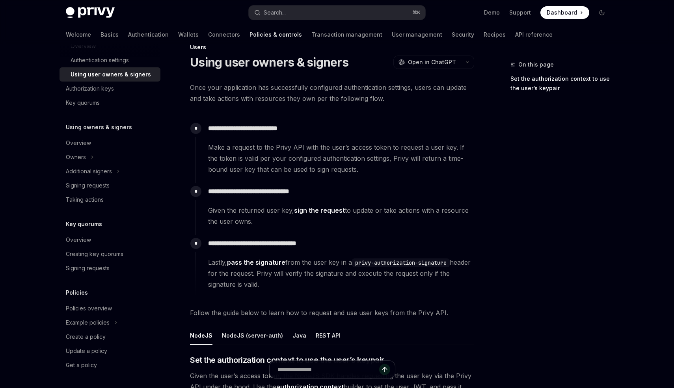
drag, startPoint x: 211, startPoint y: 171, endPoint x: 231, endPoint y: 171, distance: 20.1
click at [216, 171] on span "Make a request to the Privy API with the user’s access token to request a user …" at bounding box center [341, 158] width 266 height 33
click at [272, 170] on span "Make a request to the Privy API with the user’s access token to request a user …" at bounding box center [341, 158] width 266 height 33
drag, startPoint x: 383, startPoint y: 158, endPoint x: 233, endPoint y: 171, distance: 151.1
click at [233, 171] on span "Make a request to the Privy API with the user’s access token to request a user …" at bounding box center [341, 158] width 266 height 33
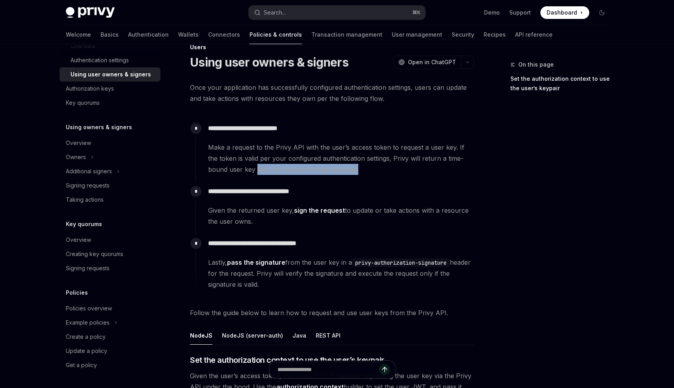
drag, startPoint x: 236, startPoint y: 172, endPoint x: 338, endPoint y: 169, distance: 102.1
click at [338, 169] on span "Make a request to the Privy API with the user’s access token to request a user …" at bounding box center [341, 158] width 266 height 33
drag, startPoint x: 221, startPoint y: 190, endPoint x: 307, endPoint y: 185, distance: 85.7
click at [307, 186] on div "**********" at bounding box center [334, 205] width 279 height 44
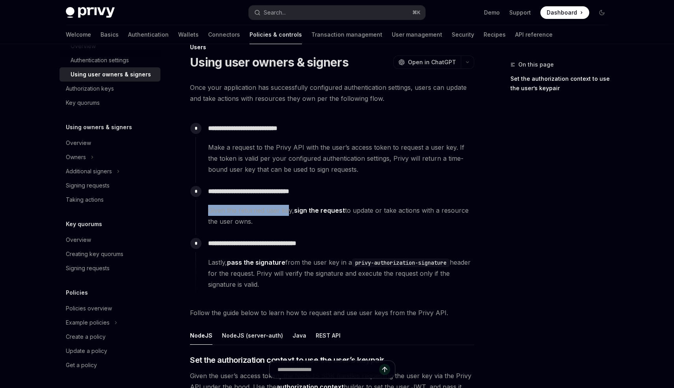
drag, startPoint x: 205, startPoint y: 210, endPoint x: 286, endPoint y: 214, distance: 81.7
click at [286, 214] on div "**********" at bounding box center [334, 205] width 279 height 44
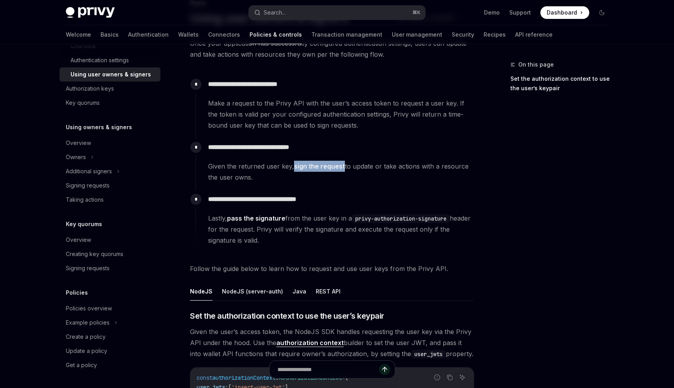
scroll to position [69, 0]
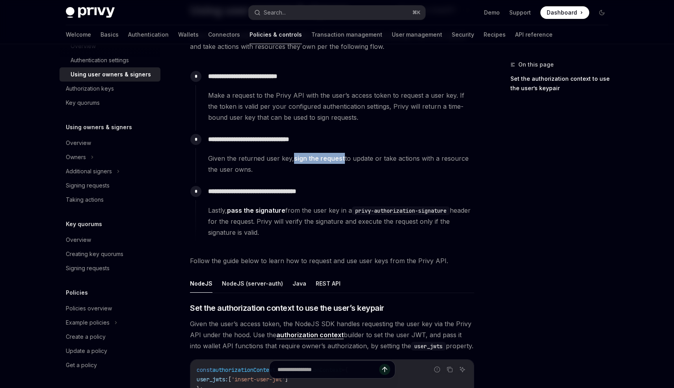
drag, startPoint x: 289, startPoint y: 212, endPoint x: 350, endPoint y: 209, distance: 61.5
click at [350, 209] on span "Lastly, pass the signature from the user key in a privy-authorization-signature…" at bounding box center [341, 221] width 266 height 33
click at [229, 223] on span "Lastly, pass the signature from the user key in a privy-authorization-signature…" at bounding box center [341, 221] width 266 height 33
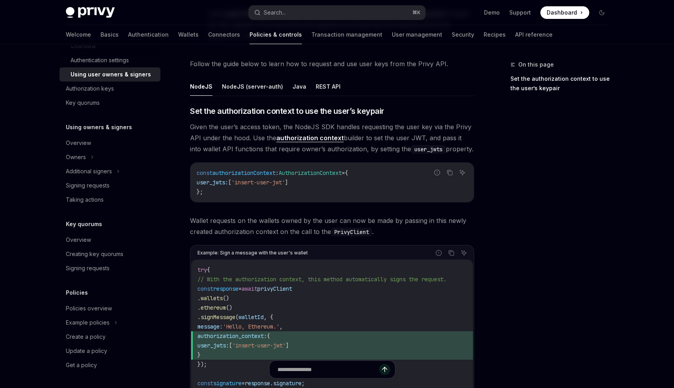
scroll to position [276, 0]
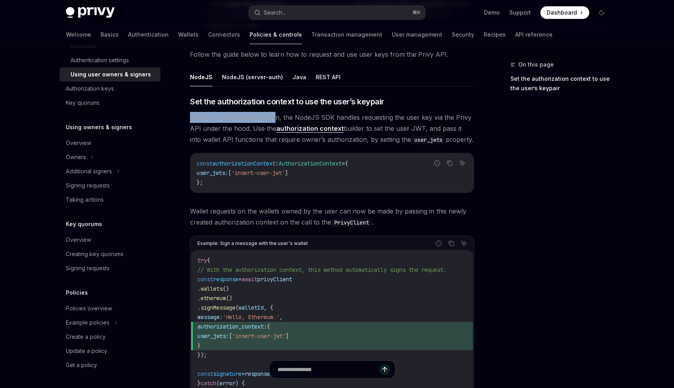
drag, startPoint x: 188, startPoint y: 116, endPoint x: 277, endPoint y: 116, distance: 89.1
click at [277, 116] on div "**********" at bounding box center [258, 169] width 435 height 770
drag, startPoint x: 284, startPoint y: 116, endPoint x: 305, endPoint y: 117, distance: 21.3
click at [305, 117] on span "Given the user’s access token, the NodeJS SDK handles requesting the user key v…" at bounding box center [332, 128] width 284 height 33
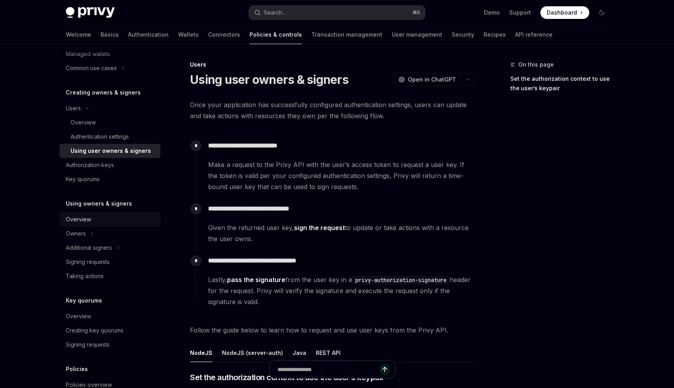
scroll to position [131, 0]
click at [106, 122] on div "Overview" at bounding box center [113, 123] width 85 height 9
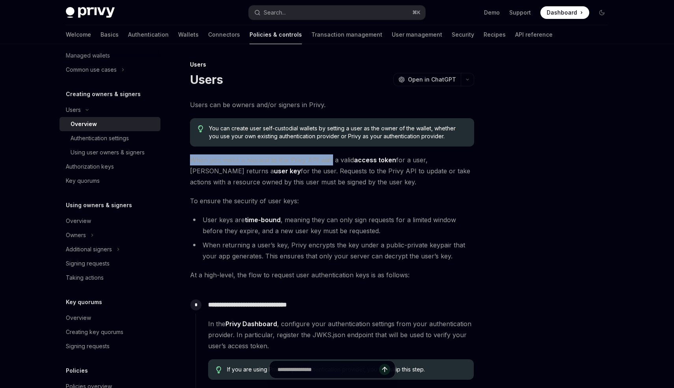
drag, startPoint x: 186, startPoint y: 160, endPoint x: 331, endPoint y: 161, distance: 144.2
click at [331, 161] on div "**********" at bounding box center [258, 348] width 435 height 577
click at [331, 161] on span "When you make a request to the Privy API with a valid access token for a user, …" at bounding box center [332, 170] width 284 height 33
click at [257, 174] on span "When you make a request to the Privy API with a valid access token for a user, …" at bounding box center [332, 170] width 284 height 33
click at [256, 173] on span "When you make a request to the Privy API with a valid access token for a user, …" at bounding box center [332, 170] width 284 height 33
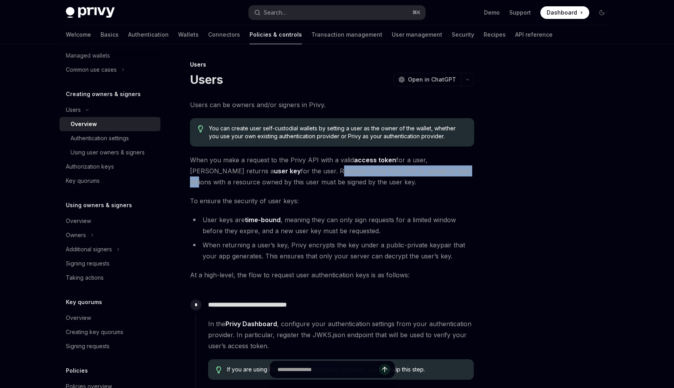
drag, startPoint x: 256, startPoint y: 172, endPoint x: 391, endPoint y: 171, distance: 134.4
click at [391, 171] on span "When you make a request to the Privy API with a valid access token for a user, …" at bounding box center [332, 170] width 284 height 33
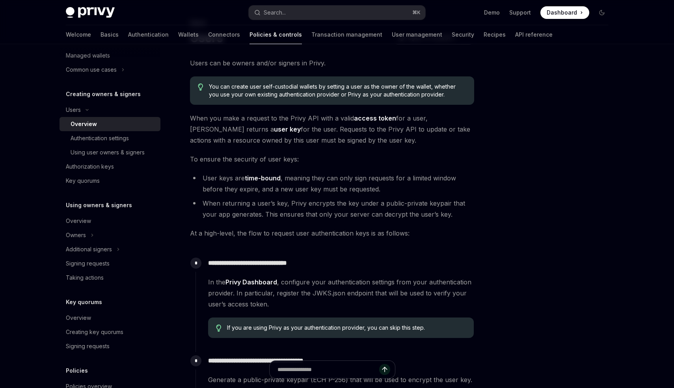
scroll to position [42, 0]
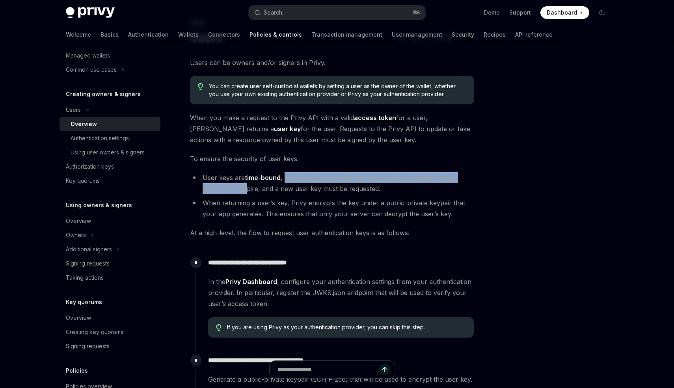
drag, startPoint x: 286, startPoint y: 179, endPoint x: 246, endPoint y: 184, distance: 40.1
click at [246, 184] on li "User keys are time-bound , meaning they can only sign requests for a limited wi…" at bounding box center [332, 183] width 284 height 22
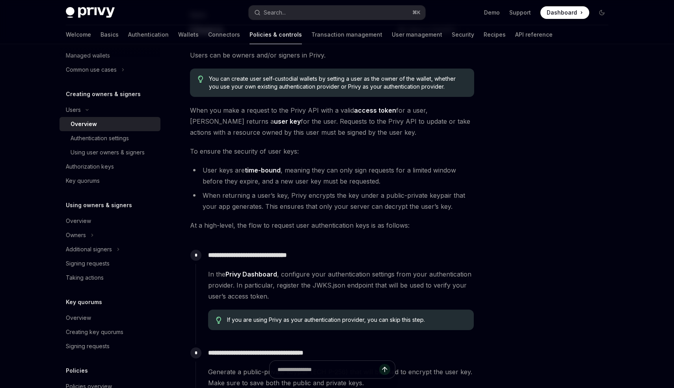
scroll to position [51, 0]
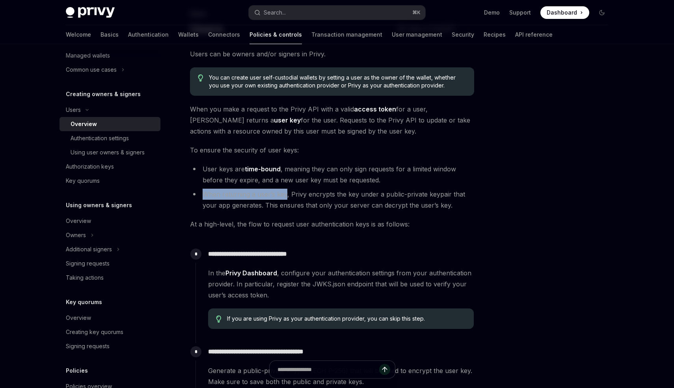
drag, startPoint x: 202, startPoint y: 194, endPoint x: 284, endPoint y: 194, distance: 82.0
click at [284, 194] on li "When returning a user’s key, Privy encrypts the key under a public-private keyp…" at bounding box center [332, 200] width 284 height 22
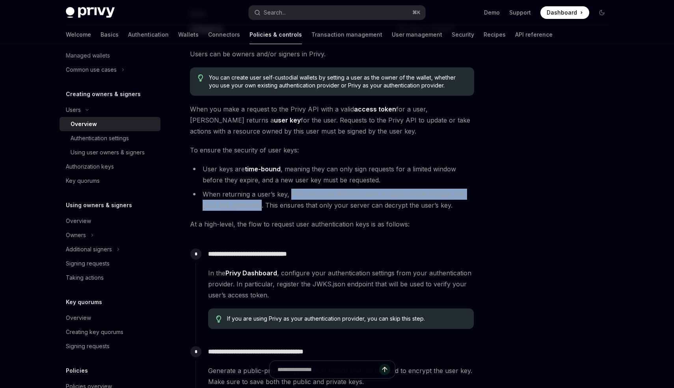
drag, startPoint x: 290, startPoint y: 194, endPoint x: 260, endPoint y: 206, distance: 33.2
click at [260, 206] on li "When returning a user’s key, Privy encrypts the key under a public-private keyp…" at bounding box center [332, 200] width 284 height 22
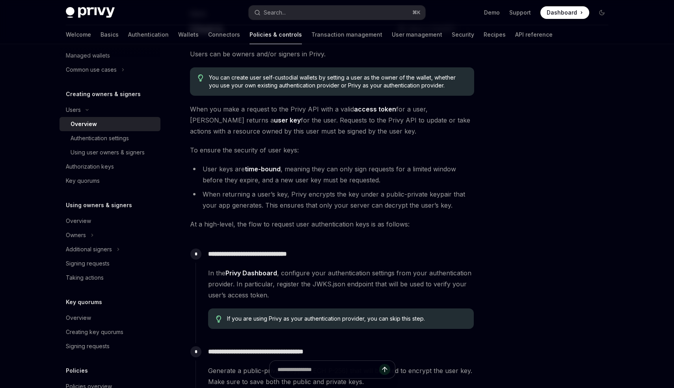
click at [272, 207] on li "When returning a user’s key, Privy encrypts the key under a public-private keyp…" at bounding box center [332, 200] width 284 height 22
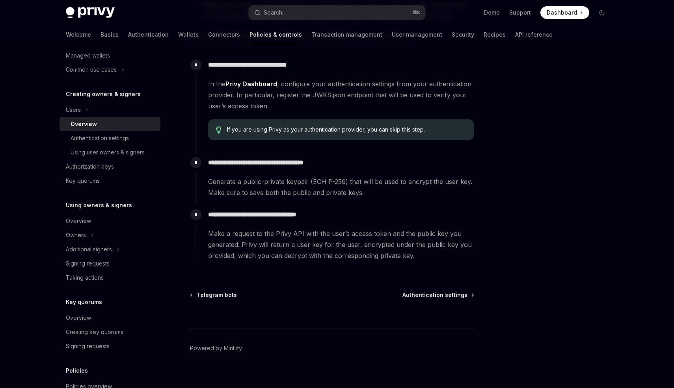
scroll to position [248, 0]
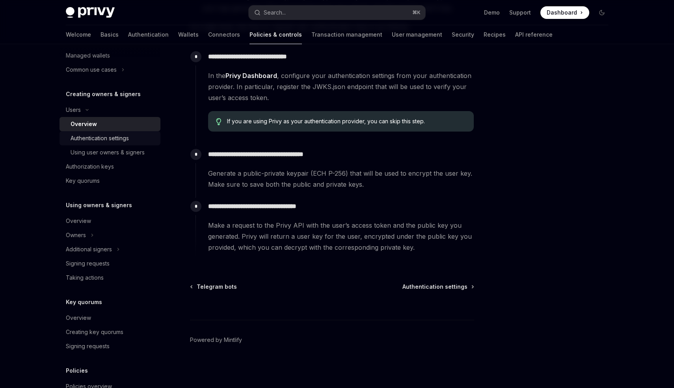
click at [110, 135] on div "Authentication settings" at bounding box center [100, 138] width 58 height 9
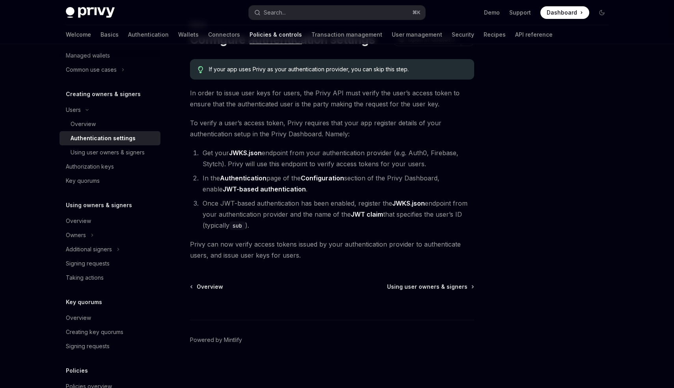
scroll to position [40, 0]
click at [112, 150] on div "Using user owners & signers" at bounding box center [108, 152] width 74 height 9
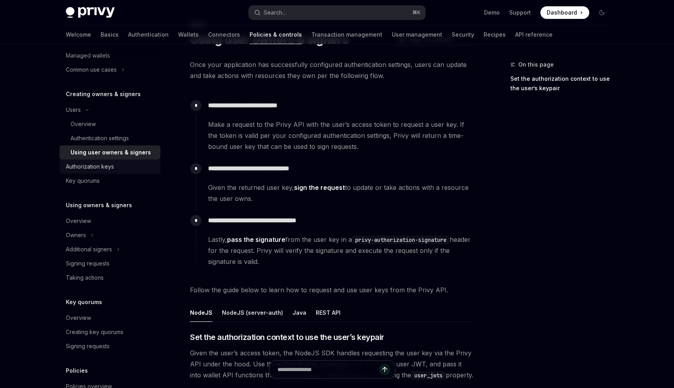
click at [108, 164] on div "Authorization keys" at bounding box center [90, 166] width 48 height 9
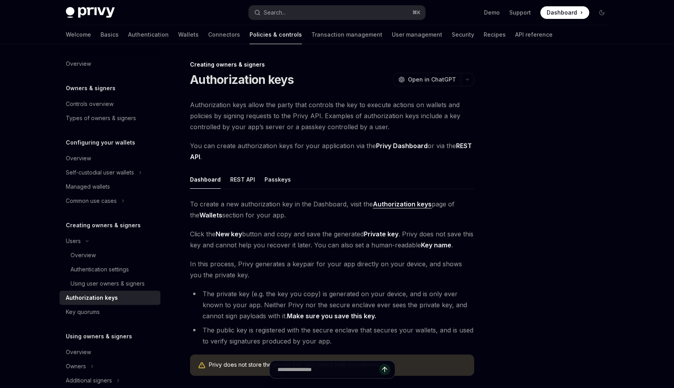
click at [110, 226] on h5 "Creating owners & signers" at bounding box center [103, 225] width 75 height 9
click at [101, 149] on div "Configuring your wallets Overview Self-custodial user wallets Managed wallets C…" at bounding box center [110, 173] width 101 height 70
click at [101, 156] on div "Overview" at bounding box center [111, 158] width 90 height 9
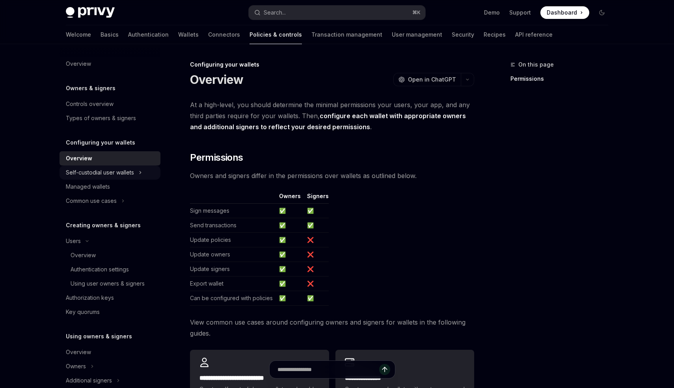
click at [111, 170] on div "Self-custodial user wallets" at bounding box center [100, 172] width 68 height 9
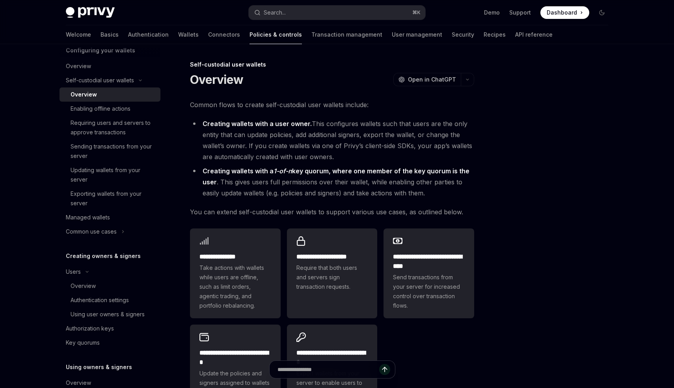
scroll to position [99, 0]
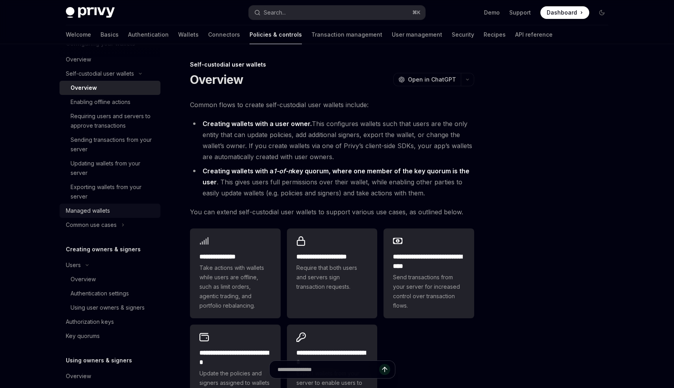
click at [96, 213] on div "Managed wallets" at bounding box center [88, 210] width 44 height 9
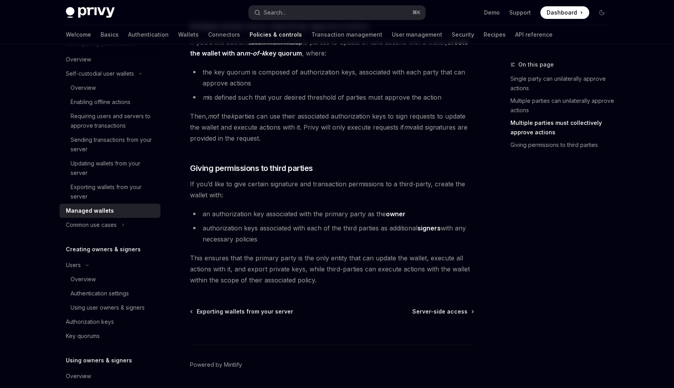
scroll to position [351, 0]
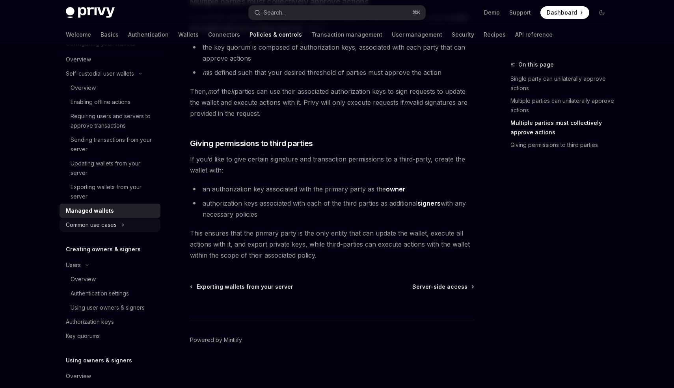
click at [110, 227] on div "Common use cases" at bounding box center [91, 224] width 51 height 9
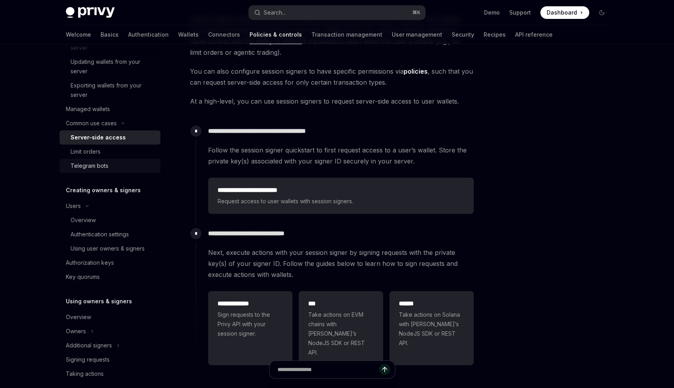
scroll to position [216, 0]
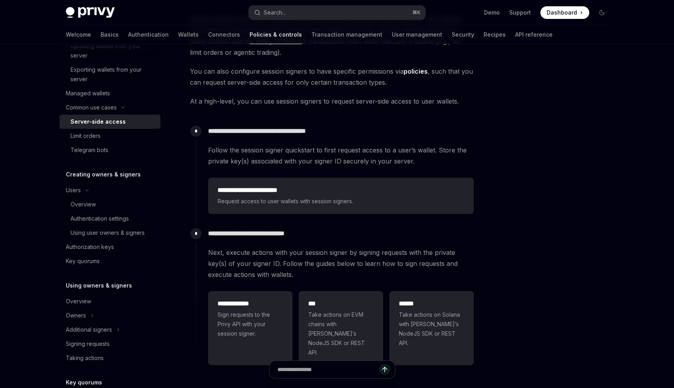
click at [99, 175] on h5 "Creating owners & signers" at bounding box center [103, 174] width 75 height 9
click at [78, 204] on div "Overview" at bounding box center [83, 204] width 25 height 9
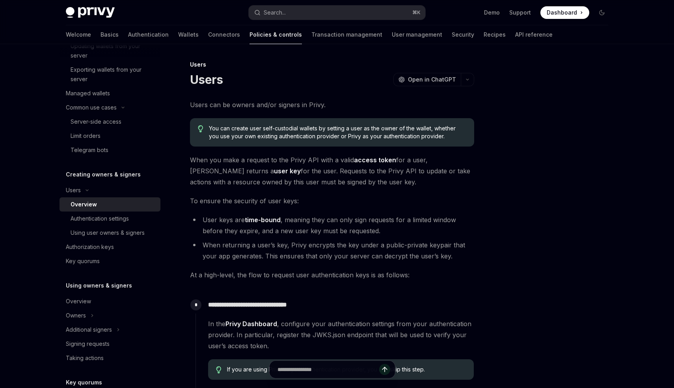
scroll to position [9, 0]
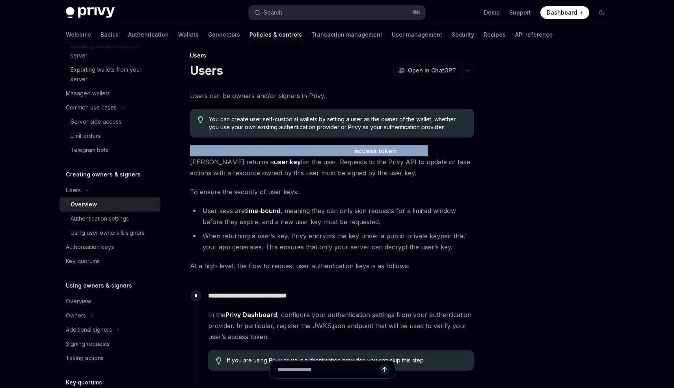
drag, startPoint x: 190, startPoint y: 150, endPoint x: 422, endPoint y: 150, distance: 232.1
click at [422, 150] on span "When you make a request to the Privy API with a valid access token for a user, …" at bounding box center [332, 161] width 284 height 33
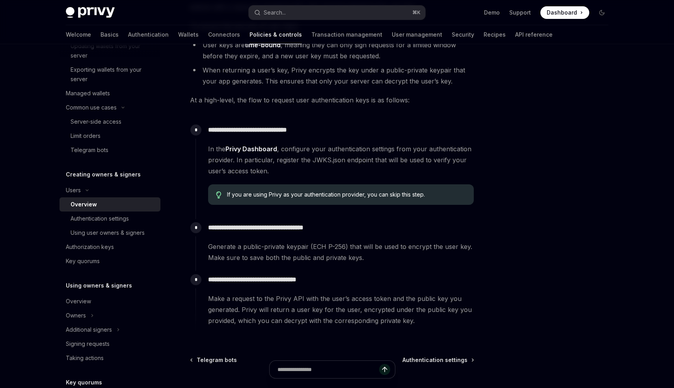
scroll to position [177, 0]
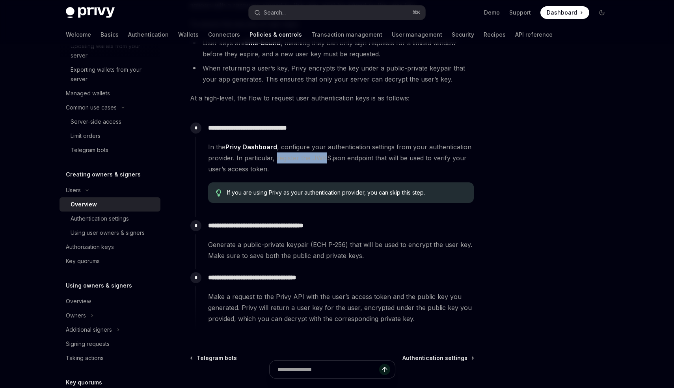
drag, startPoint x: 275, startPoint y: 161, endPoint x: 322, endPoint y: 162, distance: 47.7
click at [323, 162] on span "In the Privy Dashboard , configure your authentication settings from your authe…" at bounding box center [341, 157] width 266 height 33
click at [322, 162] on span "In the Privy Dashboard , configure your authentication settings from your authe…" at bounding box center [341, 157] width 266 height 33
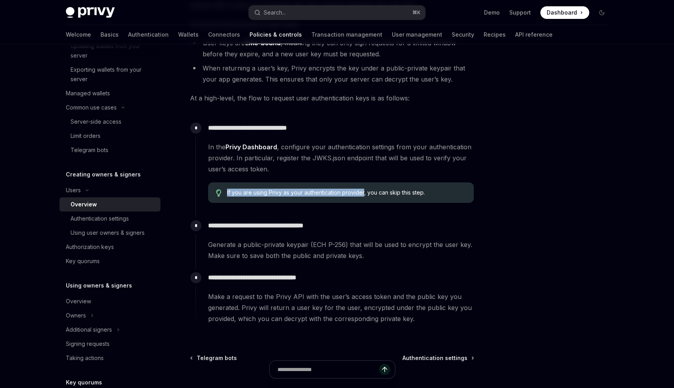
drag, startPoint x: 225, startPoint y: 192, endPoint x: 364, endPoint y: 194, distance: 139.1
click at [364, 194] on div "If you are using Privy as your authentication provider, you can skip this step." at bounding box center [341, 192] width 266 height 20
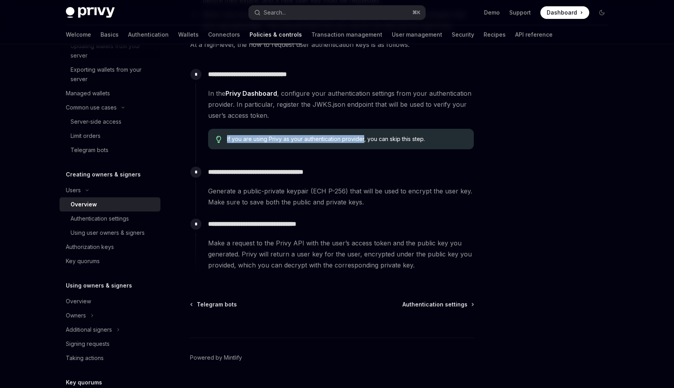
scroll to position [244, 0]
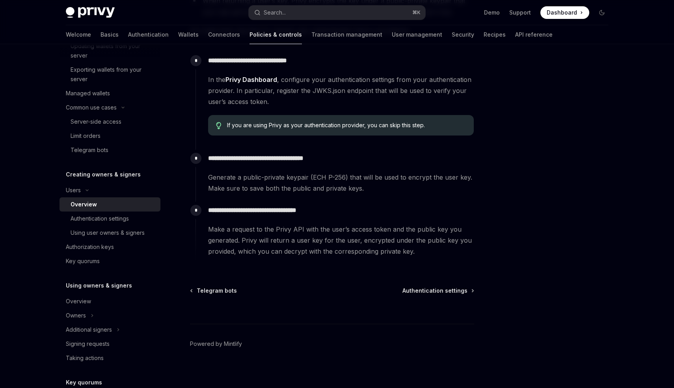
click at [259, 169] on div "**********" at bounding box center [334, 172] width 279 height 44
drag, startPoint x: 205, startPoint y: 179, endPoint x: 353, endPoint y: 178, distance: 147.4
click at [353, 178] on div "**********" at bounding box center [334, 172] width 279 height 44
click at [353, 178] on span "Generate a public-private keypair (ECH P-256) that will be used to encrypt the …" at bounding box center [341, 183] width 266 height 22
click at [211, 212] on p "**********" at bounding box center [341, 210] width 266 height 11
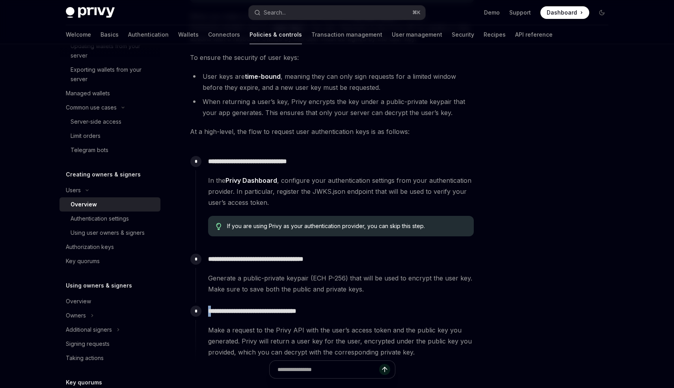
scroll to position [142, 0]
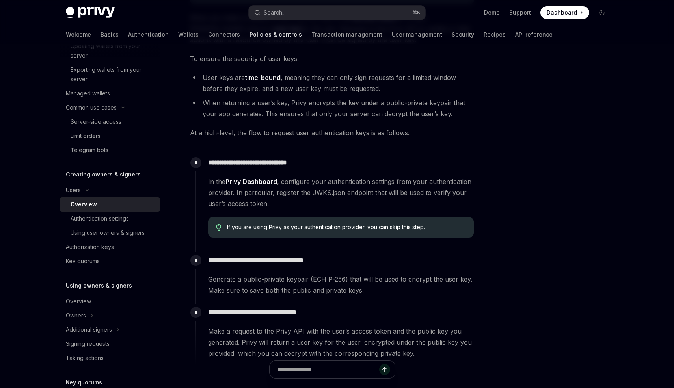
click at [228, 290] on span "Generate a public-private keypair (ECH P-256) that will be used to encrypt the …" at bounding box center [341, 285] width 266 height 22
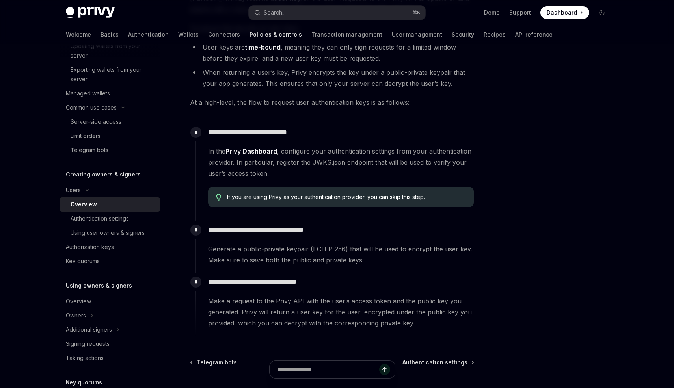
scroll to position [173, 0]
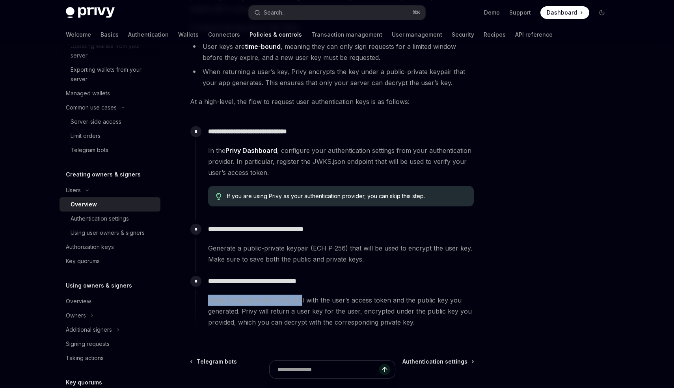
drag, startPoint x: 207, startPoint y: 303, endPoint x: 301, endPoint y: 298, distance: 93.9
click at [301, 298] on div "**********" at bounding box center [334, 300] width 279 height 55
click at [301, 298] on span "Make a request to the Privy API with the user’s access token and the public key…" at bounding box center [341, 311] width 266 height 33
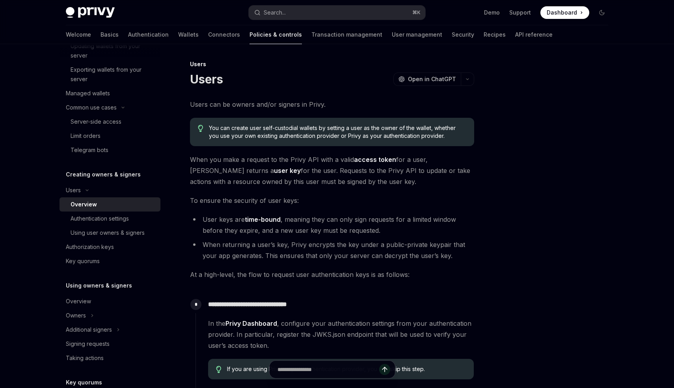
scroll to position [0, 0]
click at [108, 217] on div "Authentication settings" at bounding box center [100, 218] width 58 height 9
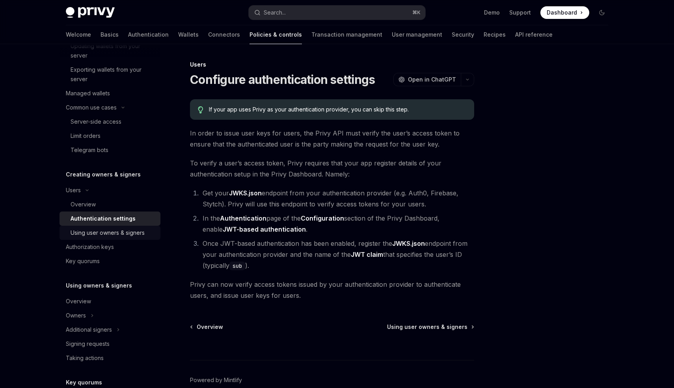
click at [91, 233] on div "Using user owners & signers" at bounding box center [108, 232] width 74 height 9
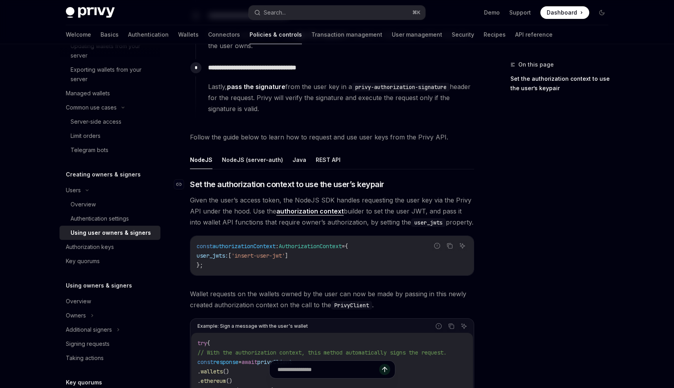
scroll to position [195, 0]
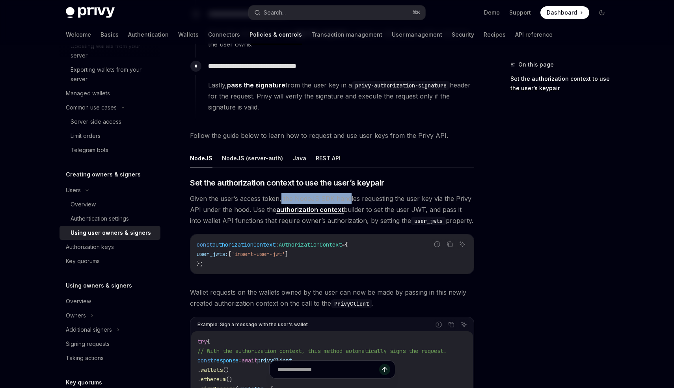
drag, startPoint x: 281, startPoint y: 199, endPoint x: 348, endPoint y: 196, distance: 67.8
click at [348, 196] on span "Given the user’s access token, the NodeJS SDK handles requesting the user key v…" at bounding box center [332, 209] width 284 height 33
drag, startPoint x: 251, startPoint y: 211, endPoint x: 271, endPoint y: 209, distance: 20.2
click at [272, 209] on span "Given the user’s access token, the NodeJS SDK handles requesting the user key v…" at bounding box center [332, 209] width 284 height 33
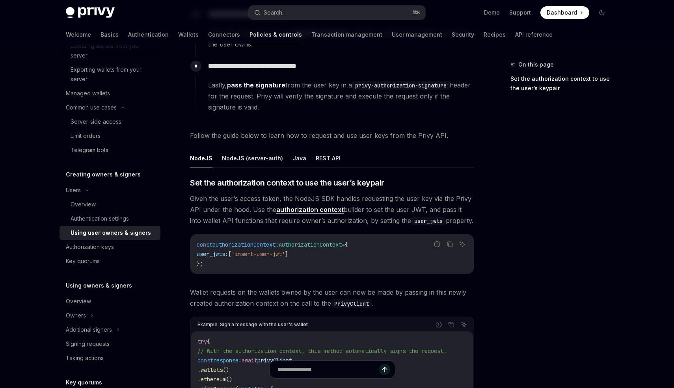
click at [258, 211] on span "Given the user’s access token, the NodeJS SDK handles requesting the user key v…" at bounding box center [332, 209] width 284 height 33
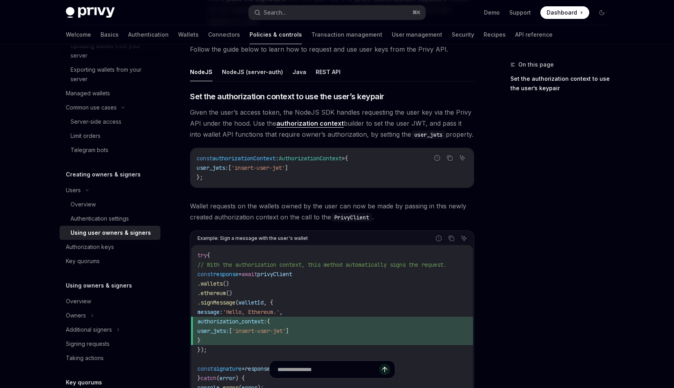
scroll to position [283, 0]
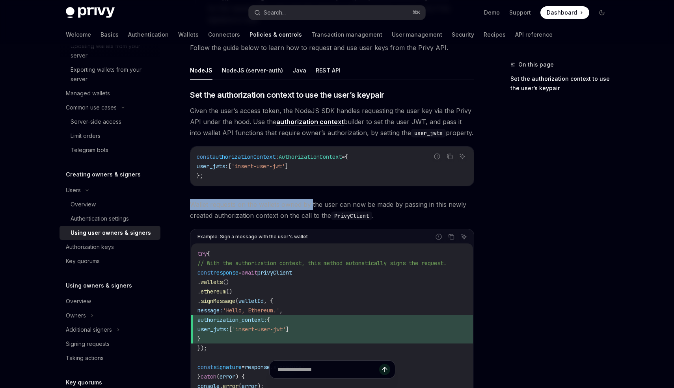
drag, startPoint x: 193, startPoint y: 204, endPoint x: 311, endPoint y: 205, distance: 118.6
click at [311, 205] on span "Wallet requests on the wallets owned by the user can now be made by passing in …" at bounding box center [332, 210] width 284 height 22
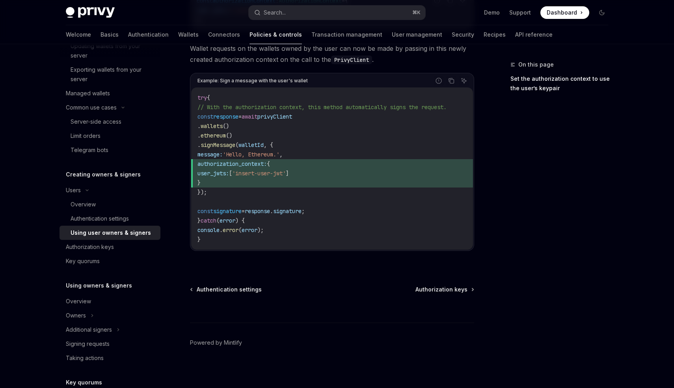
scroll to position [445, 0]
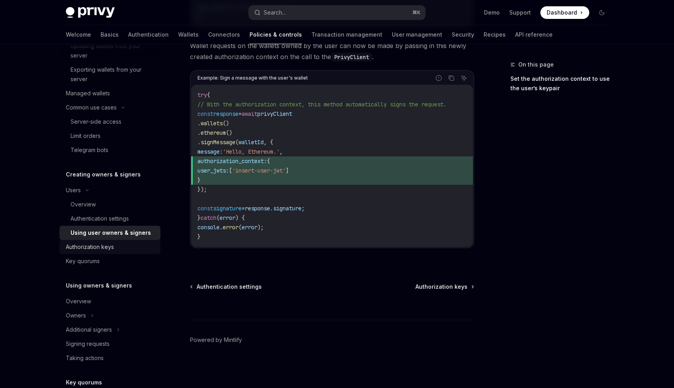
click at [123, 243] on div "Authorization keys" at bounding box center [111, 246] width 90 height 9
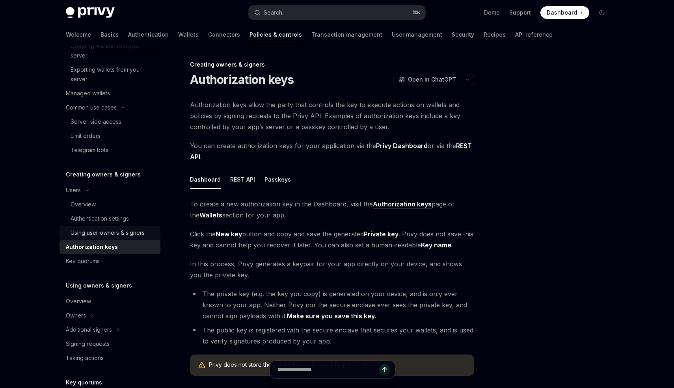
click at [100, 234] on div "Using user owners & signers" at bounding box center [108, 232] width 74 height 9
type textarea "*"
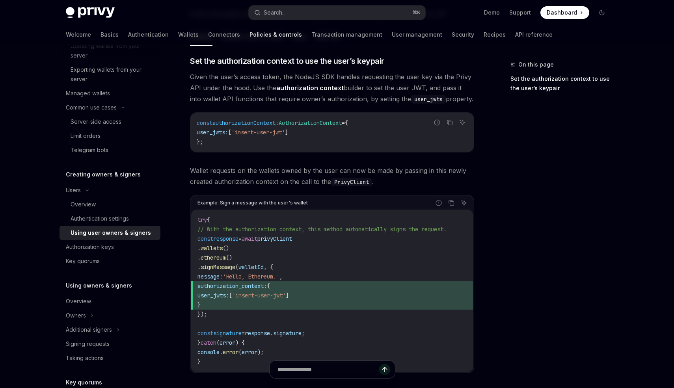
scroll to position [318, 0]
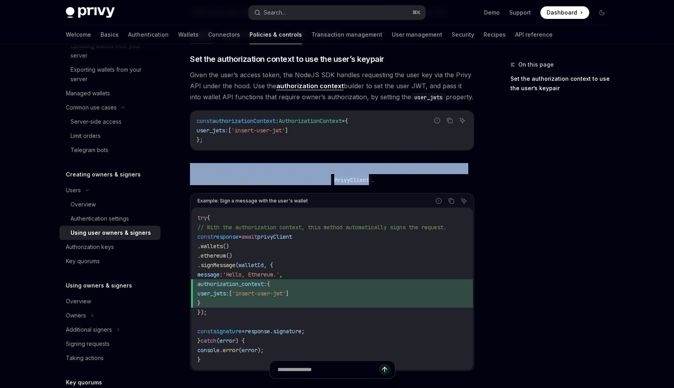
drag, startPoint x: 187, startPoint y: 170, endPoint x: 371, endPoint y: 177, distance: 184.6
click at [371, 177] on div "**********" at bounding box center [258, 126] width 435 height 770
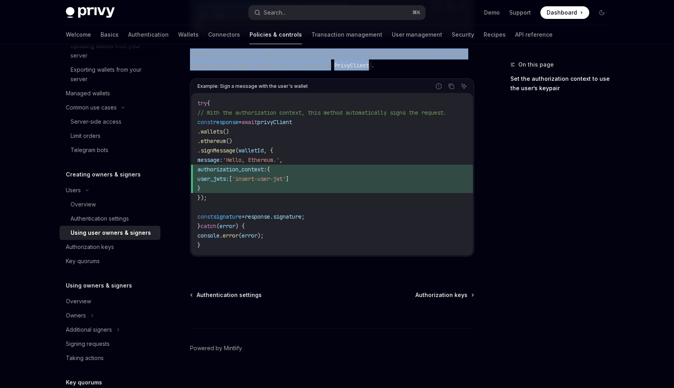
scroll to position [432, 0]
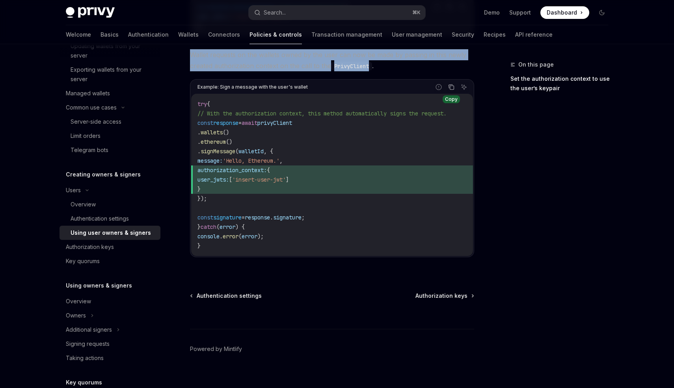
click at [452, 89] on icon "Copy the contents from the code block" at bounding box center [451, 87] width 6 height 6
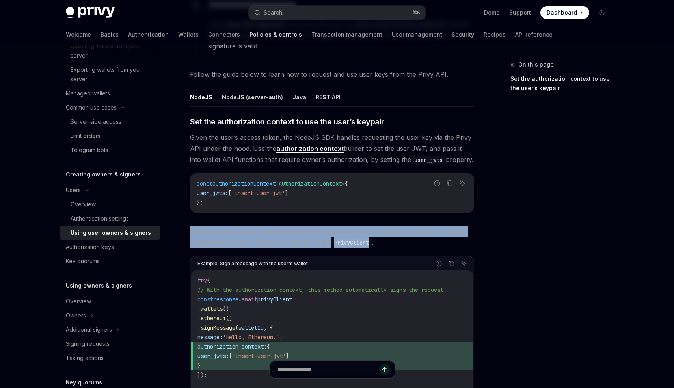
scroll to position [251, 0]
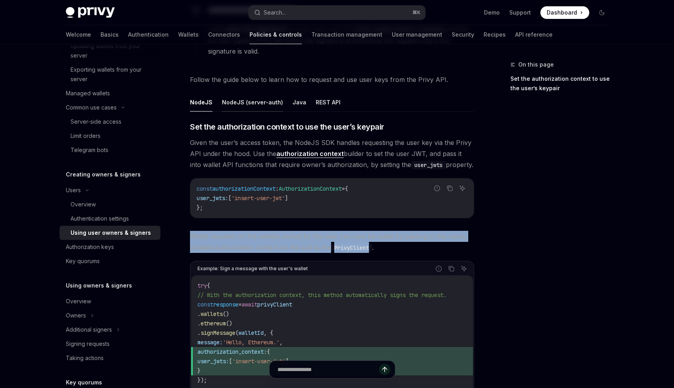
click at [246, 101] on button "NodeJS (server-auth)" at bounding box center [252, 102] width 61 height 19
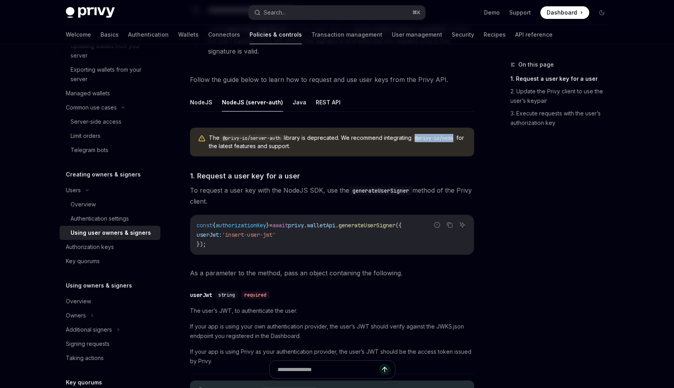
drag, startPoint x: 419, startPoint y: 139, endPoint x: 461, endPoint y: 139, distance: 42.2
click at [456, 139] on code "@privy-io/node" at bounding box center [433, 138] width 45 height 8
copy code "@privy-io/node"
click at [207, 99] on button "NodeJS" at bounding box center [201, 102] width 22 height 19
type textarea "*"
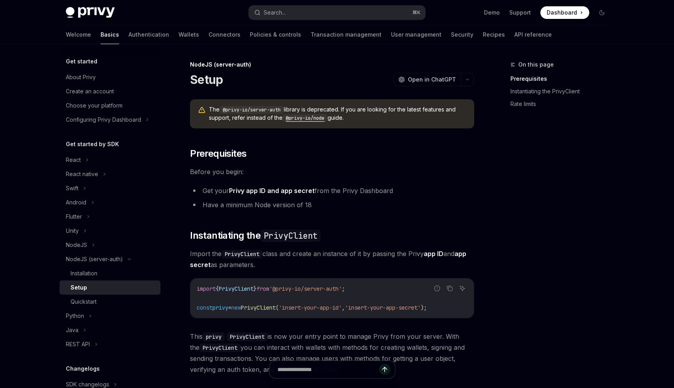
click at [515, 213] on div "On this page Prerequisites Instantiating the PrivyClient Rate limits" at bounding box center [555, 224] width 120 height 328
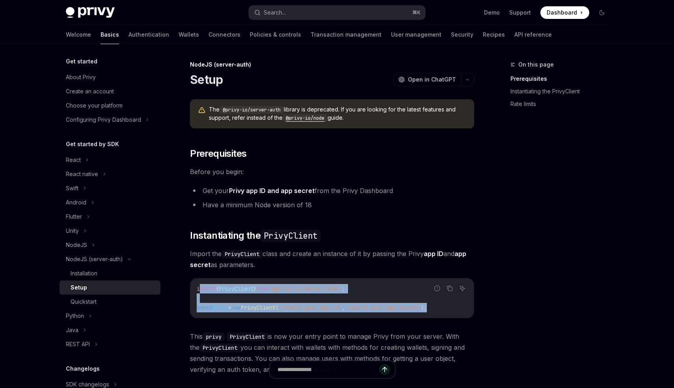
drag, startPoint x: 459, startPoint y: 311, endPoint x: 198, endPoint y: 289, distance: 261.8
click at [198, 289] on code "import { PrivyClient } from '@privy-io/server-auth' ; const privy = new PrivyCl…" at bounding box center [332, 298] width 271 height 28
copy code "mport { PrivyClient } from '@privy-io/server-auth' ; const privy = new PrivyCli…"
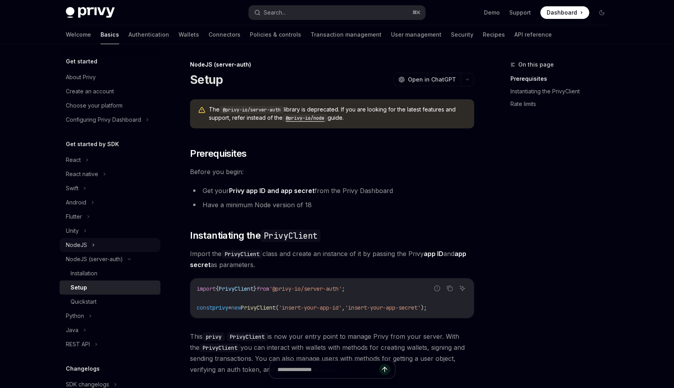
click at [106, 245] on div "NodeJS" at bounding box center [110, 245] width 101 height 14
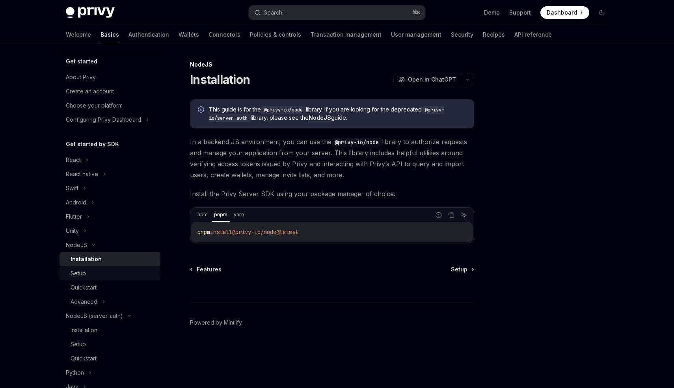
click at [74, 272] on div "Setup" at bounding box center [78, 273] width 15 height 9
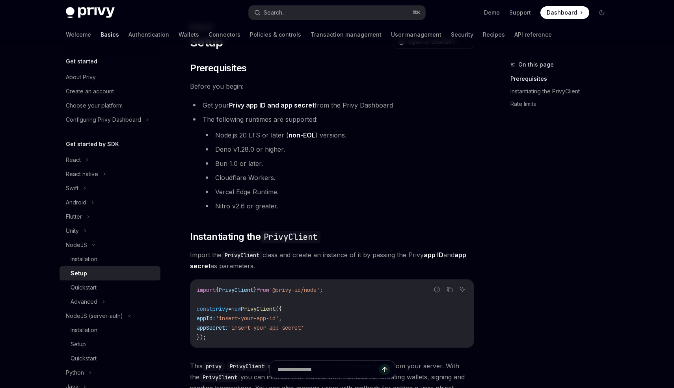
scroll to position [51, 0]
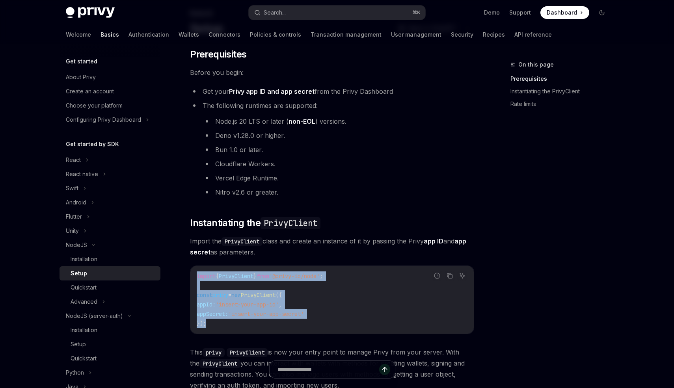
drag, startPoint x: 223, startPoint y: 329, endPoint x: 194, endPoint y: 277, distance: 59.5
click at [194, 277] on div "import { PrivyClient } from '@privy-io/node' ; const privy = new PrivyClient ({…" at bounding box center [331, 300] width 283 height 68
copy code "import { PrivyClient } from '@privy-io/node' ; const privy = new PrivyClient ({…"
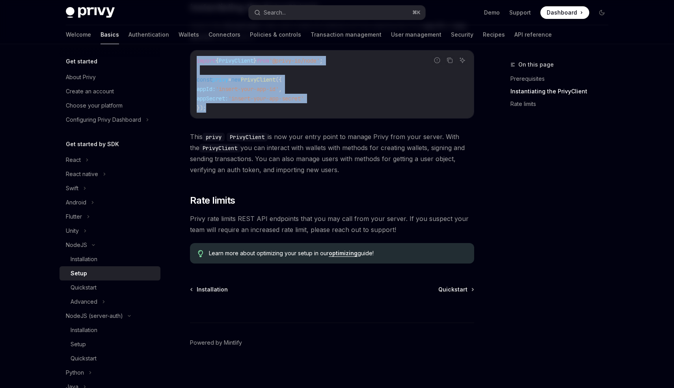
scroll to position [270, 0]
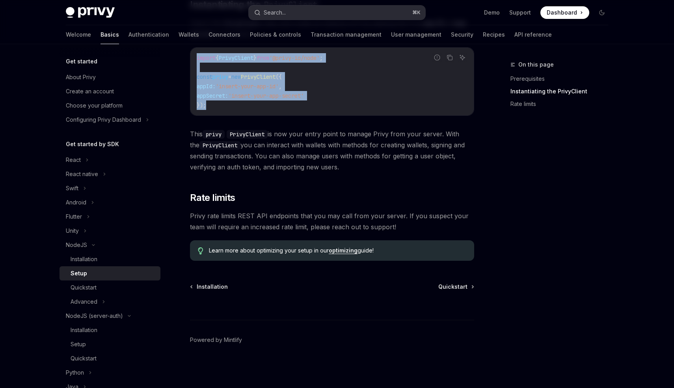
click at [318, 17] on button "Search... ⌘ K" at bounding box center [337, 13] width 177 height 14
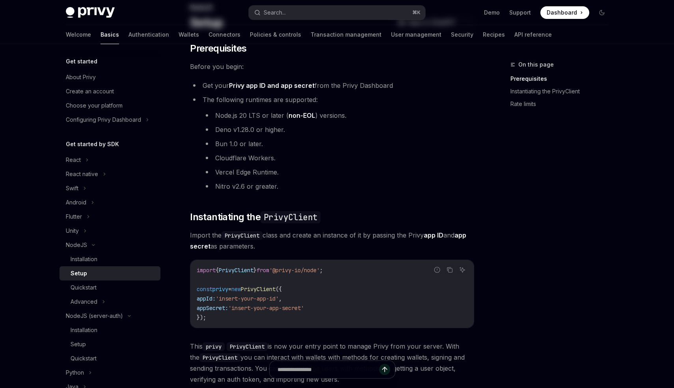
scroll to position [0, 0]
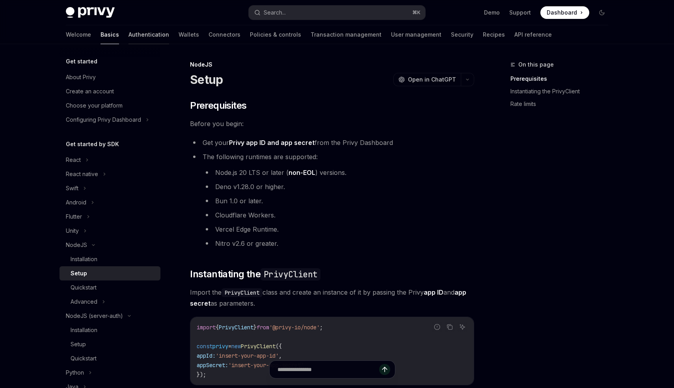
click at [128, 38] on link "Authentication" at bounding box center [148, 34] width 41 height 19
type textarea "*"
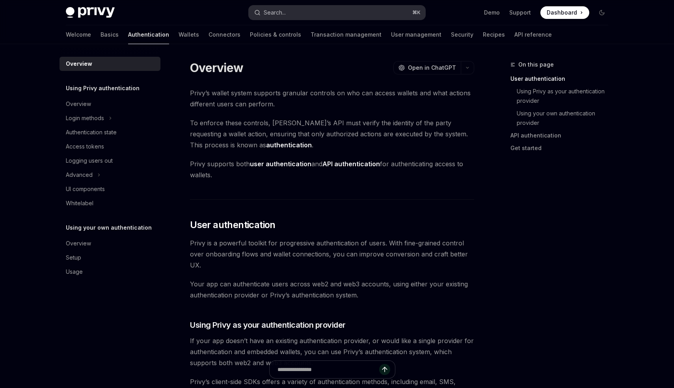
click at [269, 9] on div "Search..." at bounding box center [275, 12] width 22 height 9
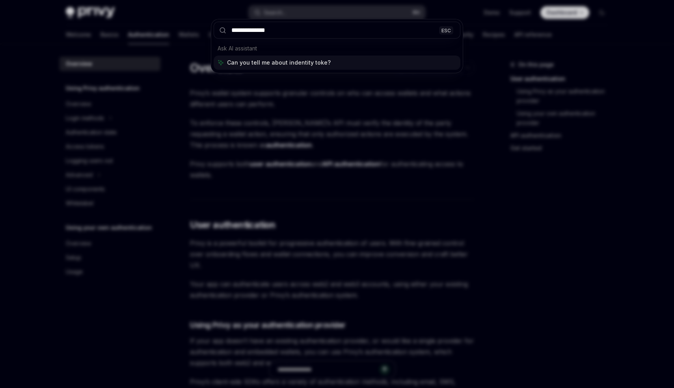
type input "**********"
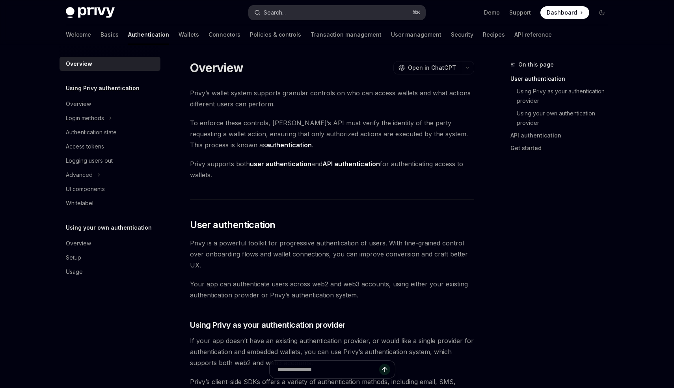
click at [280, 11] on div "Search..." at bounding box center [275, 12] width 22 height 9
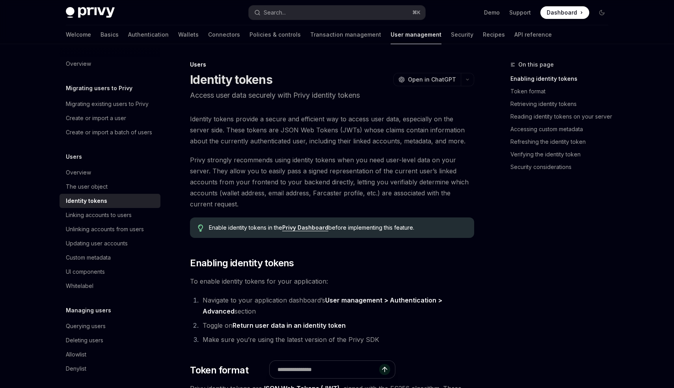
click at [303, 225] on link "Privy Dashboard" at bounding box center [305, 227] width 46 height 7
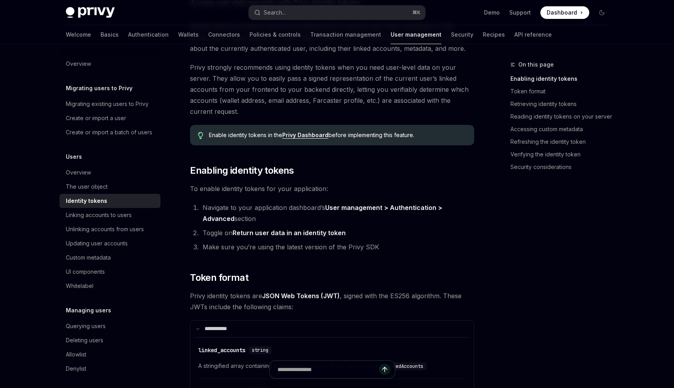
scroll to position [95, 0]
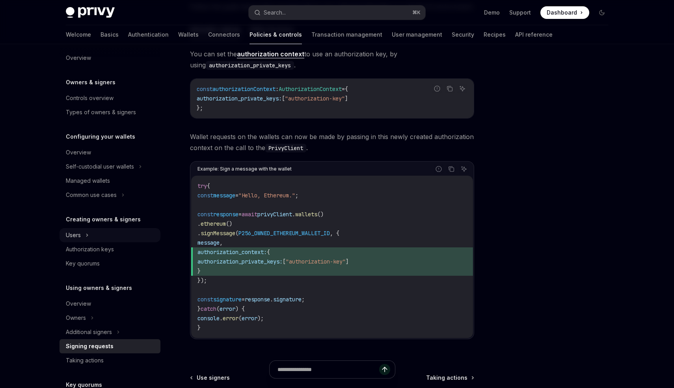
scroll to position [12, 0]
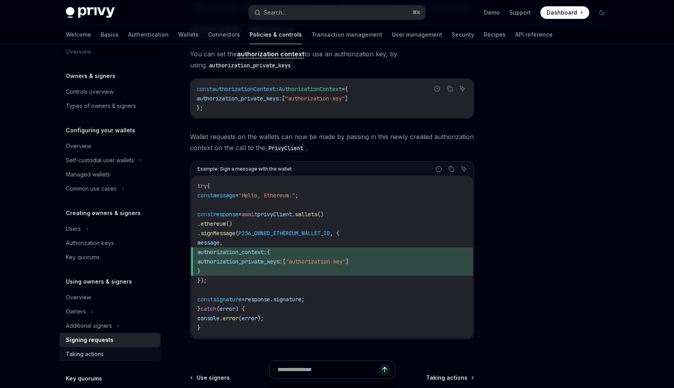
click at [110, 352] on div "Taking actions" at bounding box center [111, 354] width 90 height 9
type textarea "*"
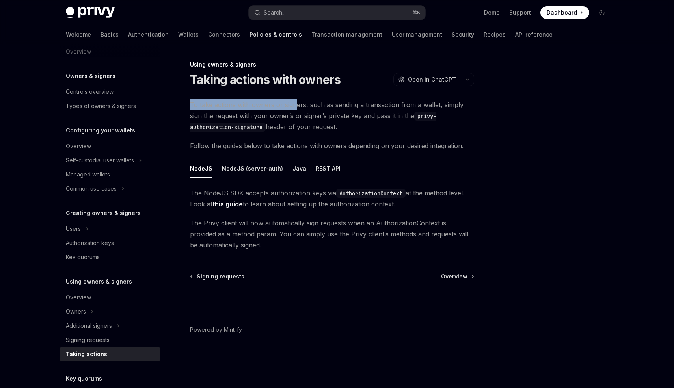
drag, startPoint x: 190, startPoint y: 108, endPoint x: 296, endPoint y: 107, distance: 106.0
click at [296, 107] on span "To take actions with owners or signers, such as sending a transaction from a wa…" at bounding box center [332, 115] width 284 height 33
click at [237, 208] on link "this guide" at bounding box center [227, 204] width 30 height 8
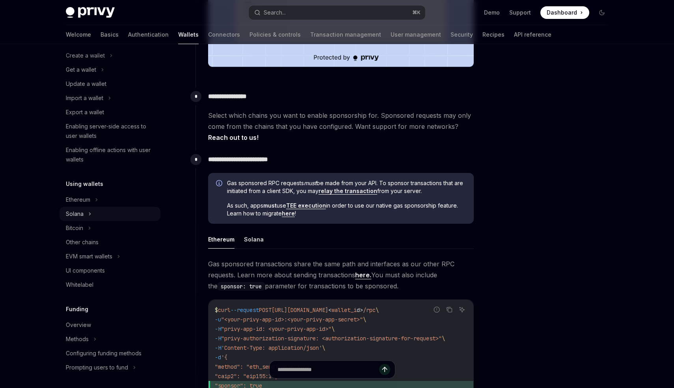
scroll to position [67, 0]
click at [77, 325] on div "Overview" at bounding box center [78, 324] width 25 height 9
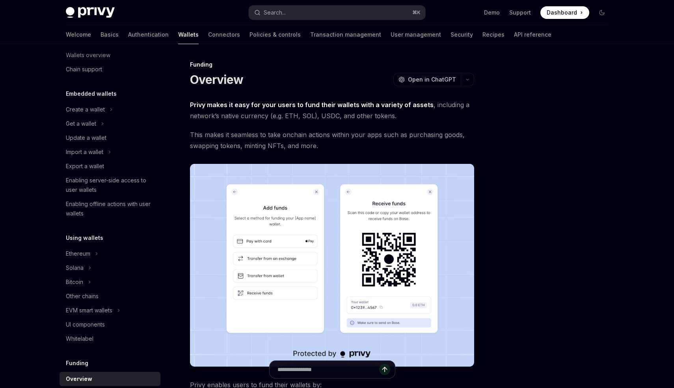
scroll to position [4, 0]
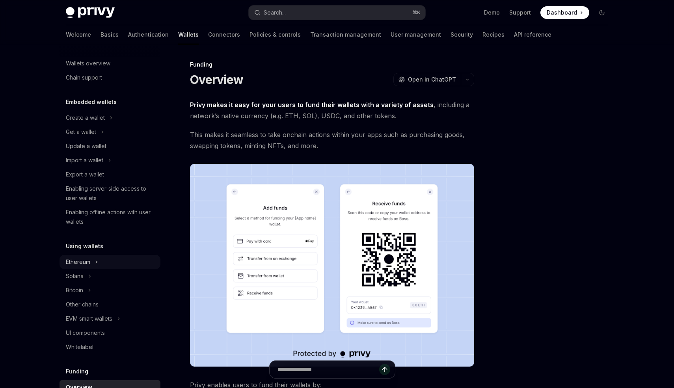
click at [87, 264] on div "Ethereum" at bounding box center [78, 261] width 24 height 9
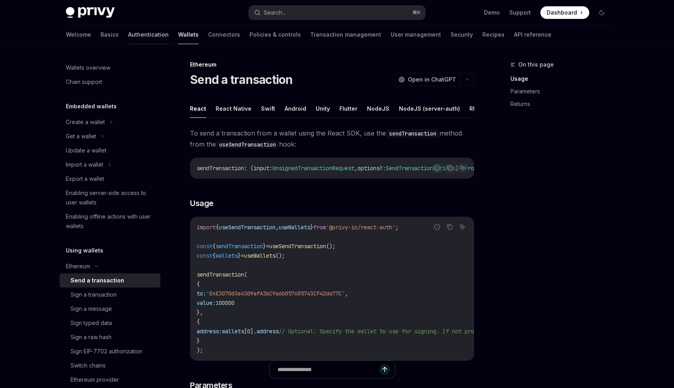
click at [128, 34] on link "Authentication" at bounding box center [148, 34] width 41 height 19
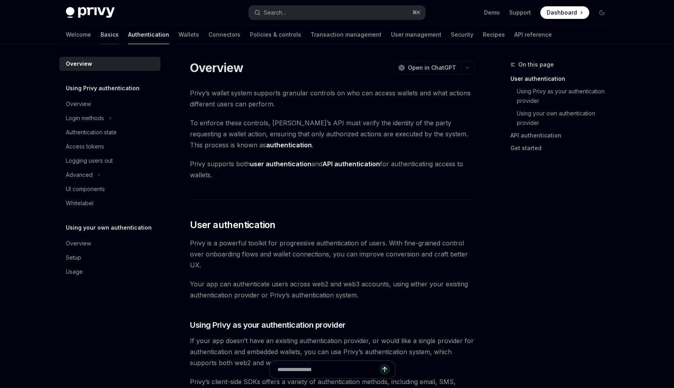
click at [100, 36] on link "Basics" at bounding box center [109, 34] width 18 height 19
type textarea "*"
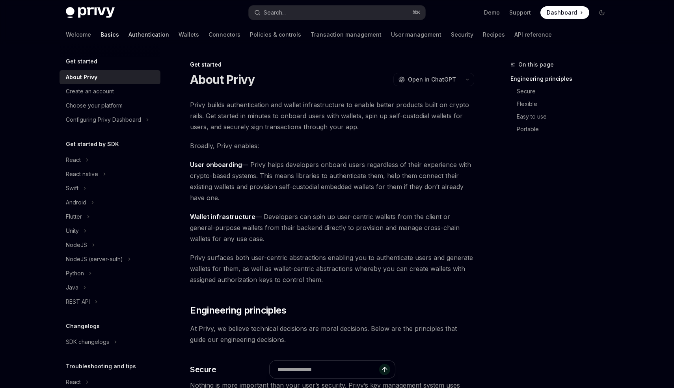
click at [128, 31] on link "Authentication" at bounding box center [148, 34] width 41 height 19
click at [128, 36] on link "Authentication" at bounding box center [148, 34] width 41 height 19
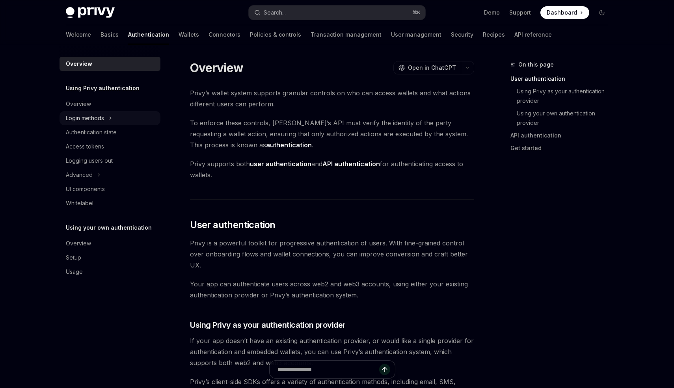
click at [113, 117] on div "Login methods" at bounding box center [110, 118] width 101 height 14
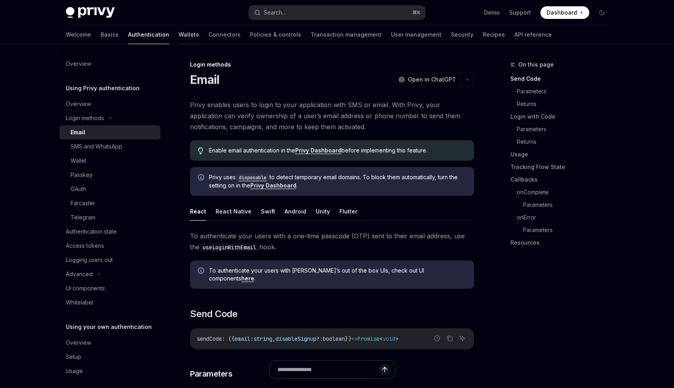
click at [179, 38] on link "Wallets" at bounding box center [189, 34] width 20 height 19
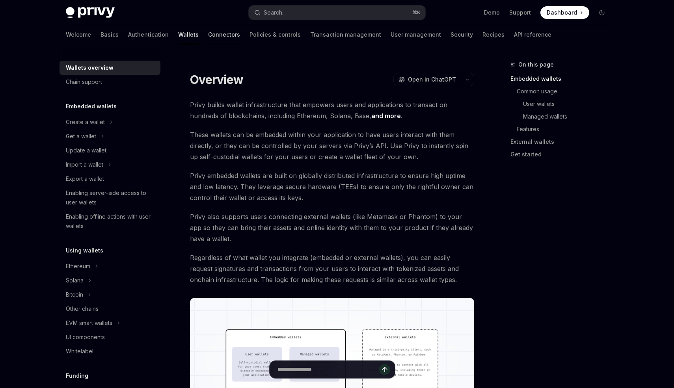
click at [208, 37] on link "Connectors" at bounding box center [224, 34] width 32 height 19
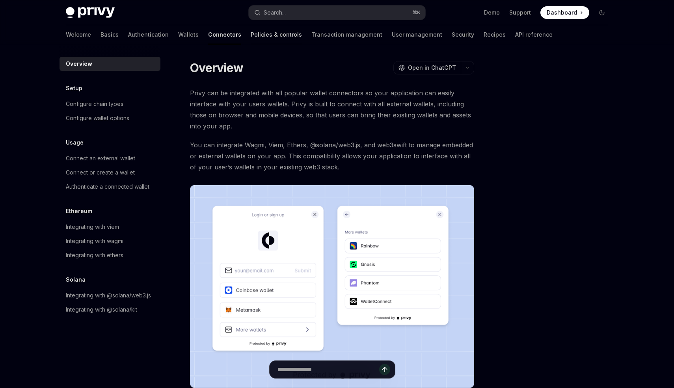
click at [251, 40] on link "Policies & controls" at bounding box center [276, 34] width 51 height 19
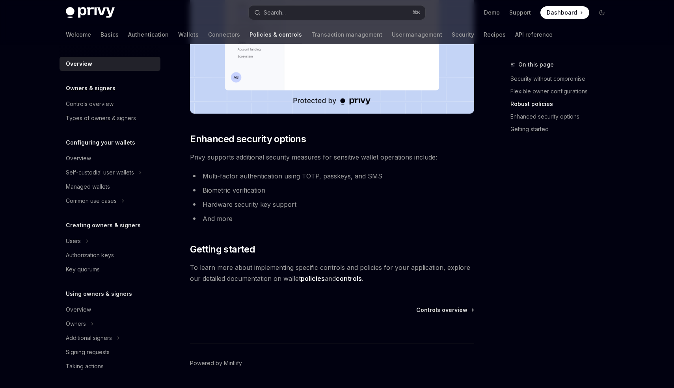
scroll to position [622, 0]
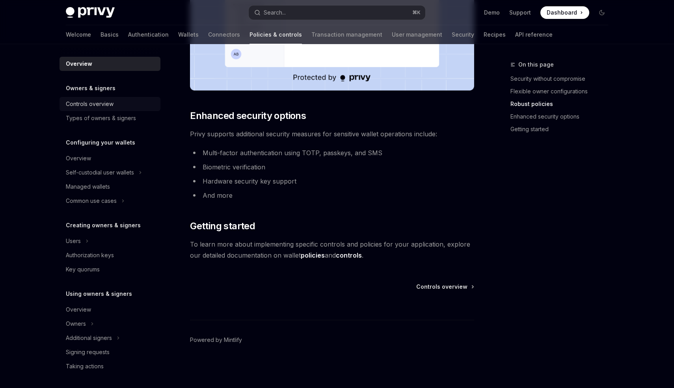
click at [102, 102] on div "Controls overview" at bounding box center [90, 103] width 48 height 9
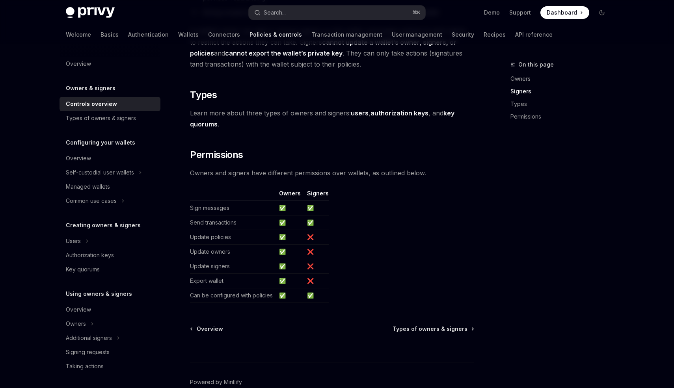
scroll to position [578, 0]
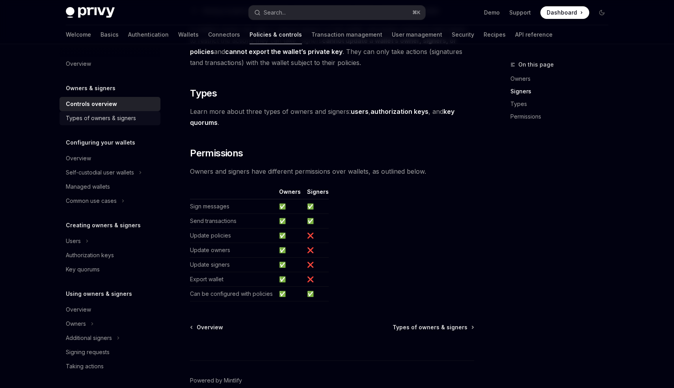
click at [95, 121] on div "Types of owners & signers" at bounding box center [101, 117] width 70 height 9
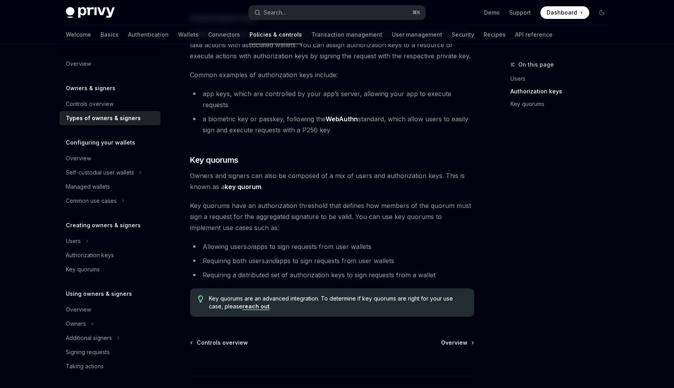
scroll to position [222, 0]
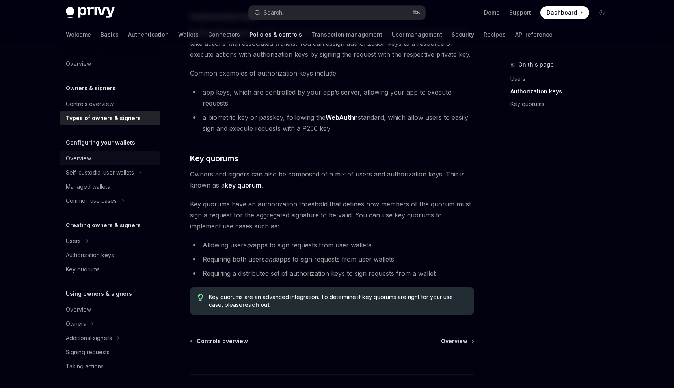
click at [111, 157] on div "Overview" at bounding box center [111, 158] width 90 height 9
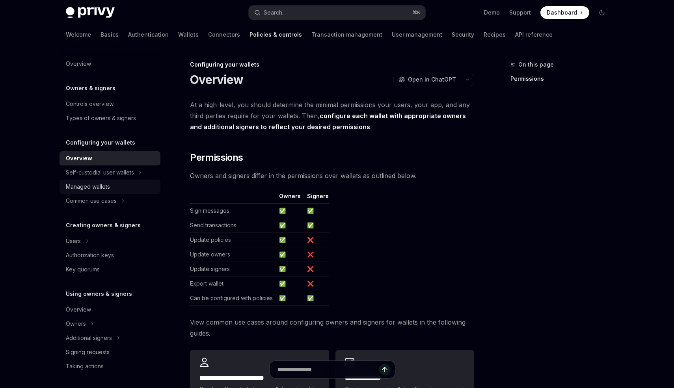
click at [122, 187] on div "Managed wallets" at bounding box center [111, 186] width 90 height 9
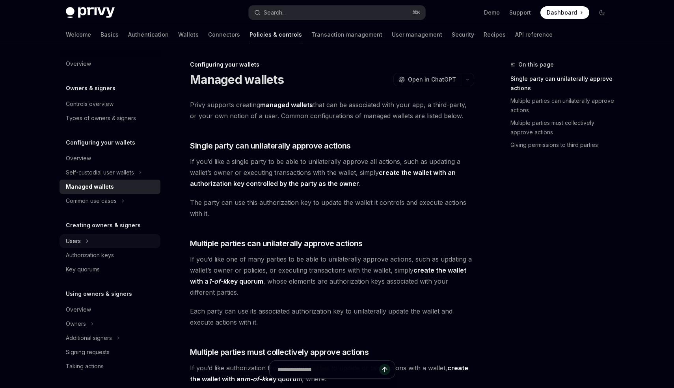
click at [106, 242] on div "Users" at bounding box center [110, 241] width 101 height 14
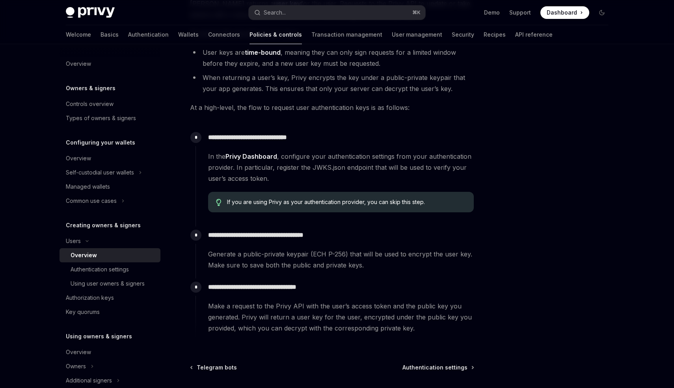
scroll to position [248, 0]
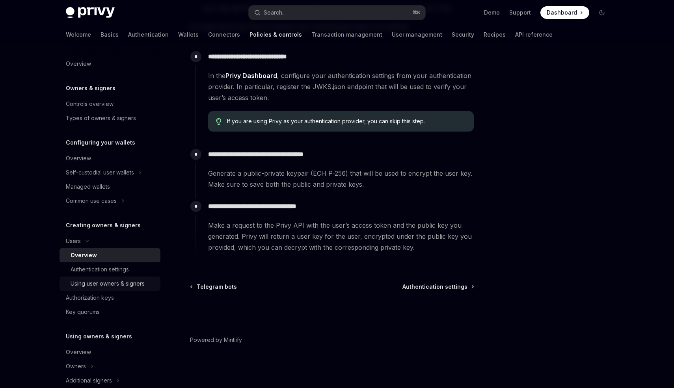
click at [112, 284] on div "Using user owners & signers" at bounding box center [108, 283] width 74 height 9
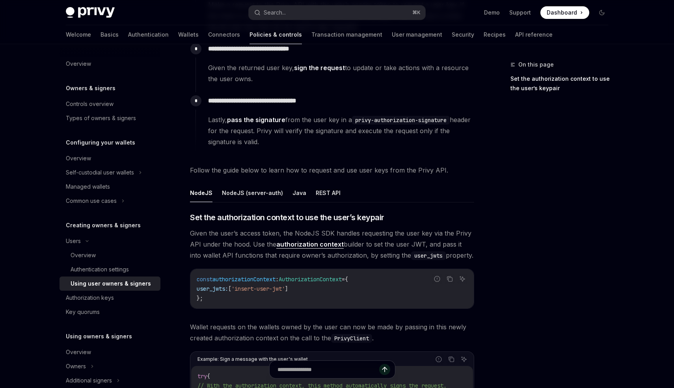
scroll to position [167, 0]
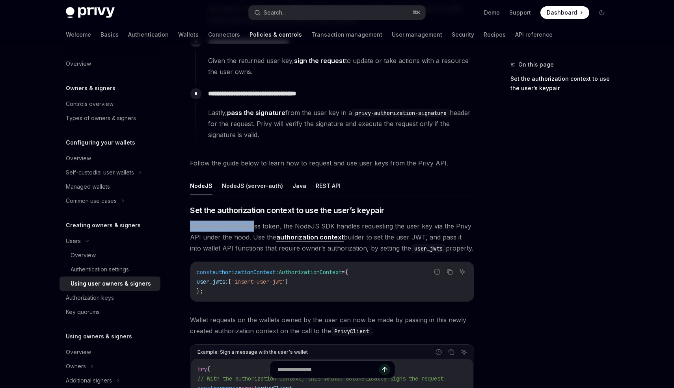
drag, startPoint x: 189, startPoint y: 227, endPoint x: 253, endPoint y: 225, distance: 63.5
click at [253, 225] on div "**********" at bounding box center [258, 278] width 435 height 770
click at [253, 225] on span "Given the user’s access token, the NodeJS SDK handles requesting the user key v…" at bounding box center [332, 237] width 284 height 33
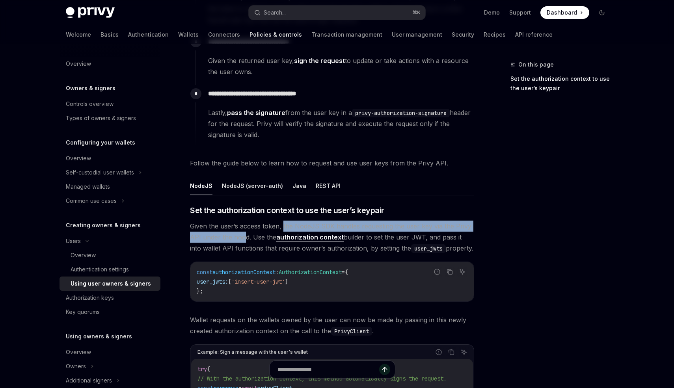
drag, startPoint x: 283, startPoint y: 226, endPoint x: 244, endPoint y: 235, distance: 39.2
click at [244, 235] on span "Given the user’s access token, the NodeJS SDK handles requesting the user key v…" at bounding box center [332, 237] width 284 height 33
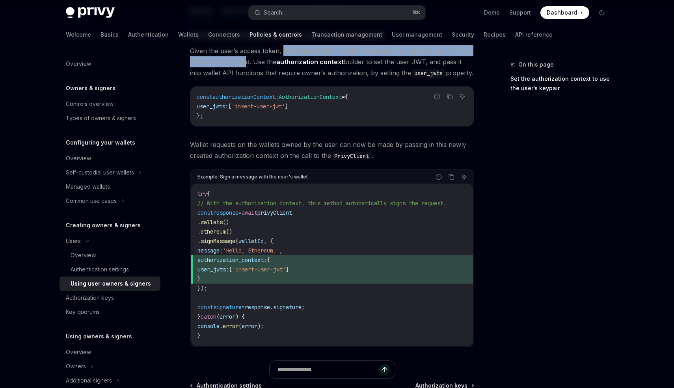
scroll to position [339, 0]
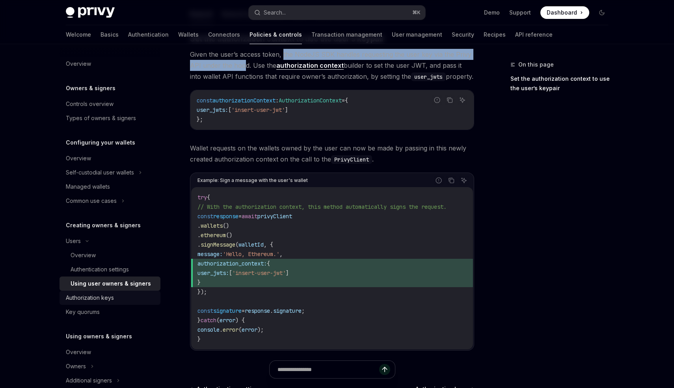
click at [106, 294] on div "Authorization keys" at bounding box center [90, 297] width 48 height 9
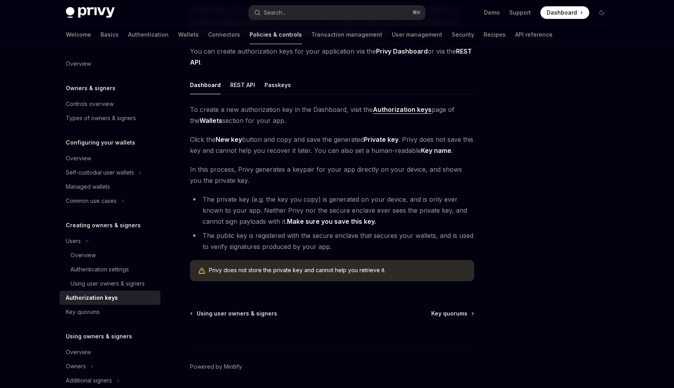
scroll to position [100, 0]
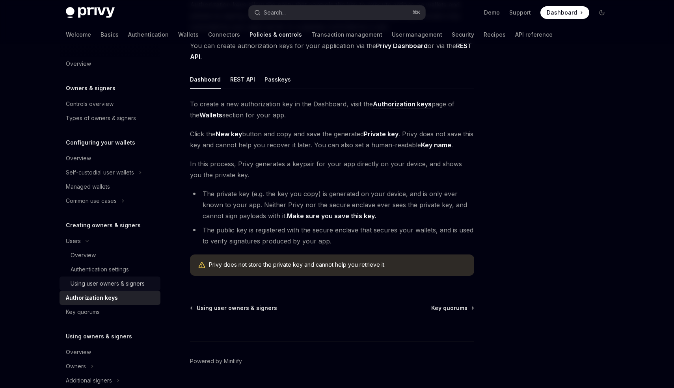
click at [103, 281] on div "Using user owners & signers" at bounding box center [108, 283] width 74 height 9
type textarea "*"
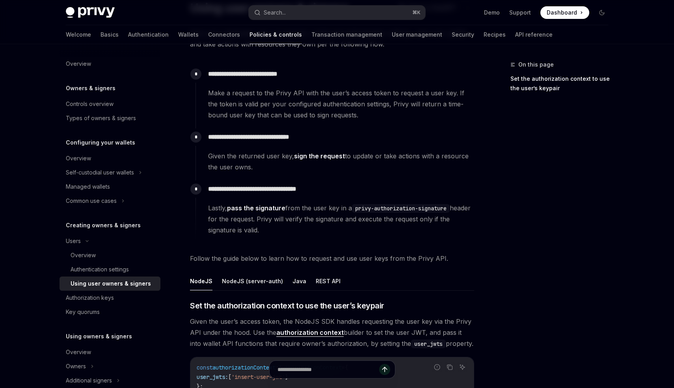
scroll to position [73, 0]
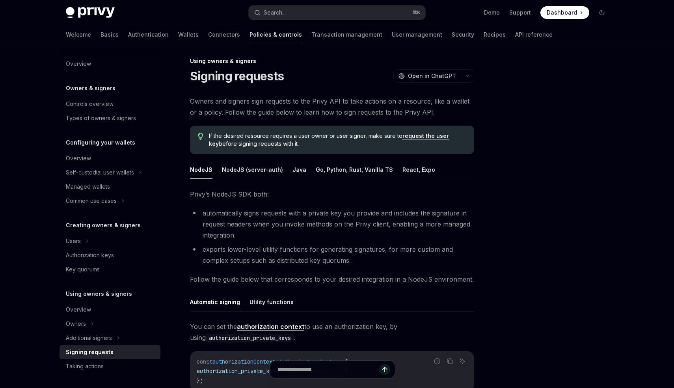
scroll to position [3, 0]
drag, startPoint x: 191, startPoint y: 102, endPoint x: 208, endPoint y: 102, distance: 17.3
click at [208, 102] on span "Owners and signers sign requests to the Privy API to take actions on a resource…" at bounding box center [332, 108] width 284 height 22
drag, startPoint x: 219, startPoint y: 115, endPoint x: 290, endPoint y: 112, distance: 71.4
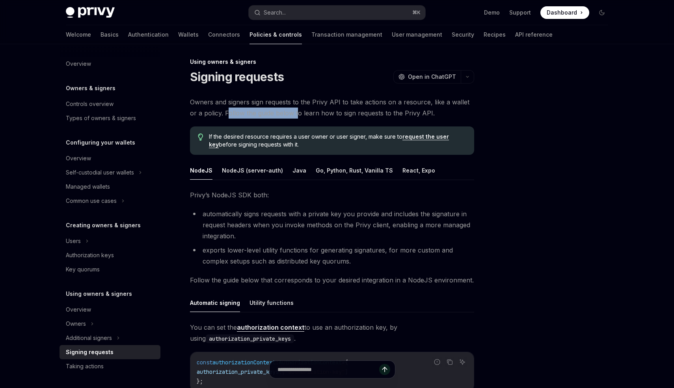
click at [290, 112] on span "Owners and signers sign requests to the Privy API to take actions on a resource…" at bounding box center [332, 108] width 284 height 22
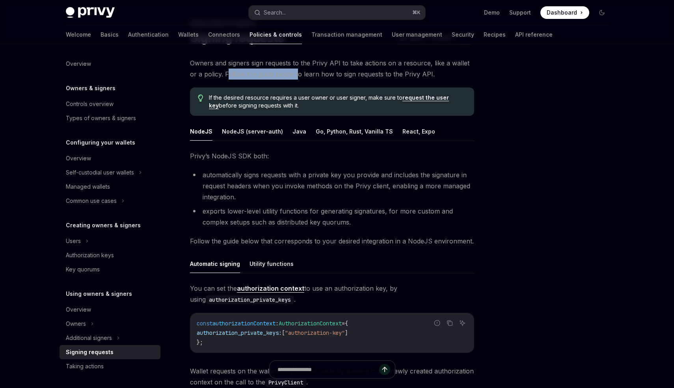
scroll to position [43, 0]
click at [222, 157] on span "Privy’s NodeJS SDK both:" at bounding box center [332, 155] width 284 height 11
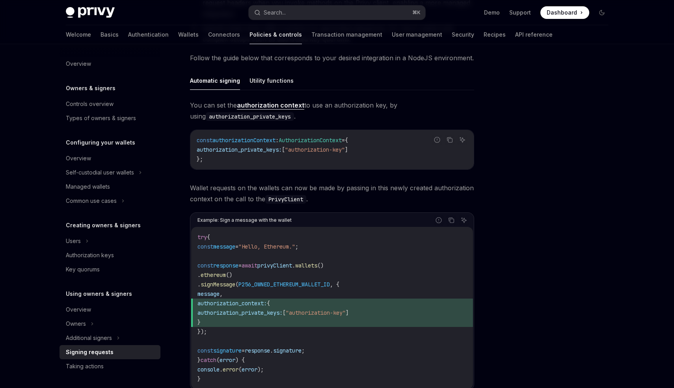
scroll to position [367, 0]
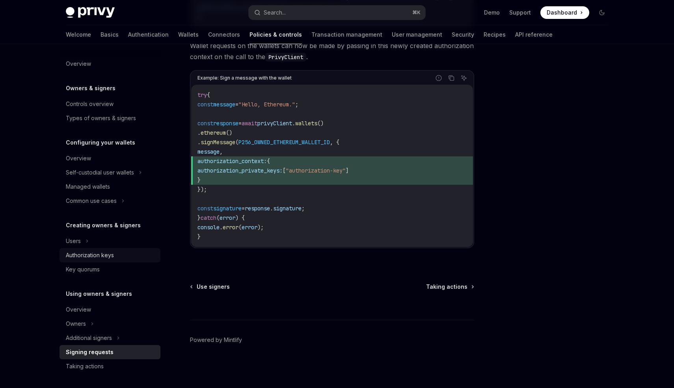
click at [97, 256] on div "Authorization keys" at bounding box center [90, 255] width 48 height 9
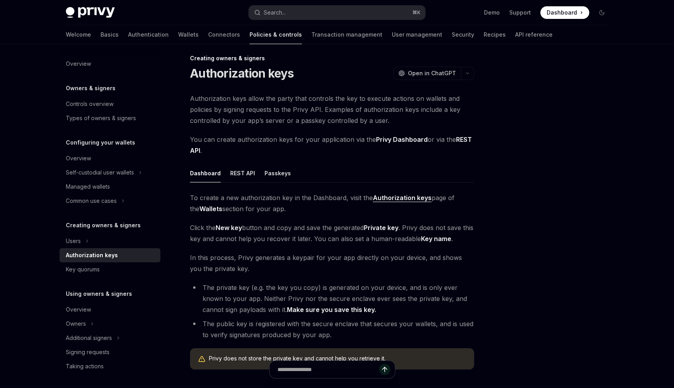
scroll to position [7, 0]
click at [103, 242] on div "Users" at bounding box center [110, 241] width 101 height 14
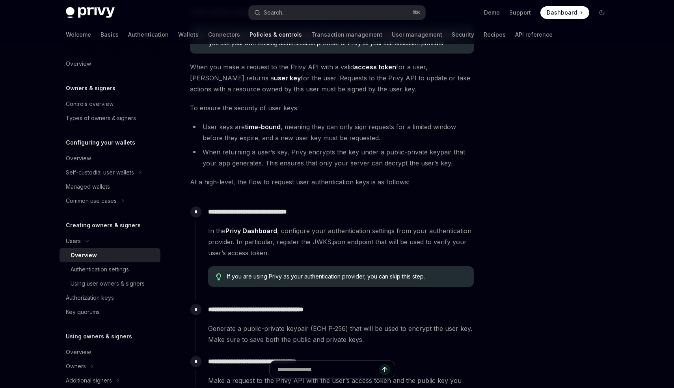
scroll to position [248, 0]
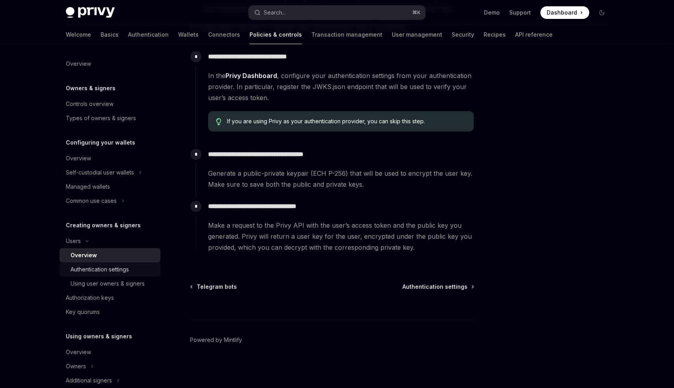
click at [119, 268] on div "Authentication settings" at bounding box center [100, 269] width 58 height 9
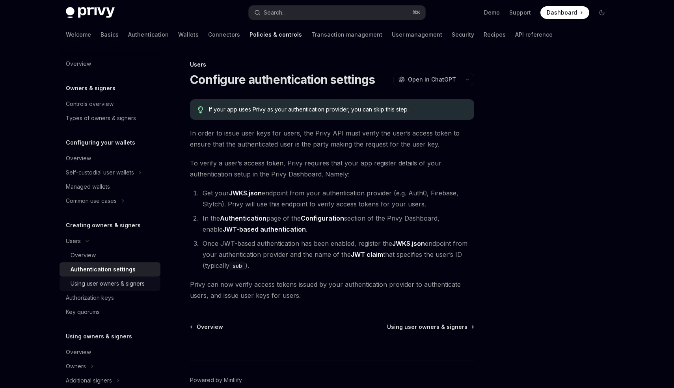
click at [119, 287] on div "Using user owners & signers" at bounding box center [108, 283] width 74 height 9
type textarea "*"
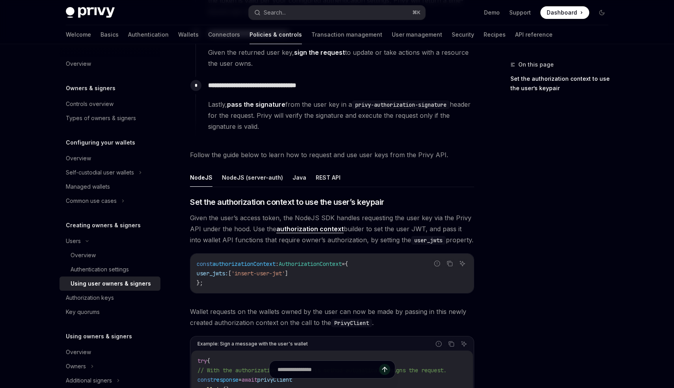
scroll to position [179, 0]
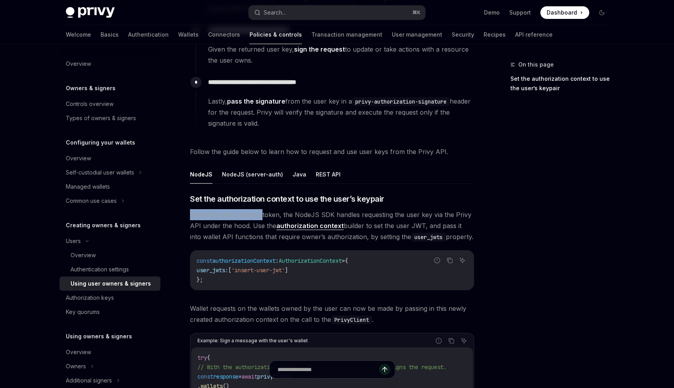
drag, startPoint x: 192, startPoint y: 216, endPoint x: 262, endPoint y: 216, distance: 70.2
click at [262, 216] on span "Given the user’s access token, the NodeJS SDK handles requesting the user key v…" at bounding box center [332, 225] width 284 height 33
click at [291, 227] on link "authorization context" at bounding box center [309, 226] width 67 height 8
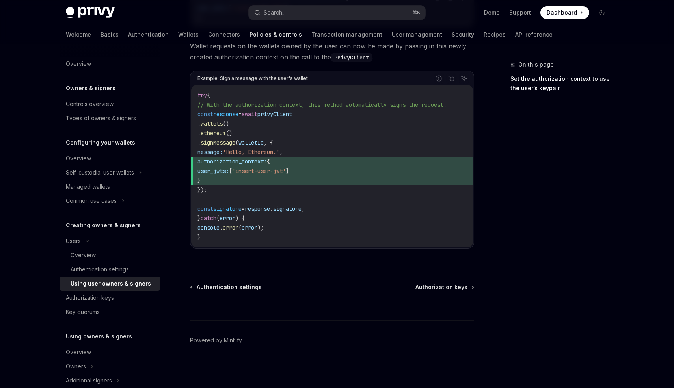
scroll to position [442, 0]
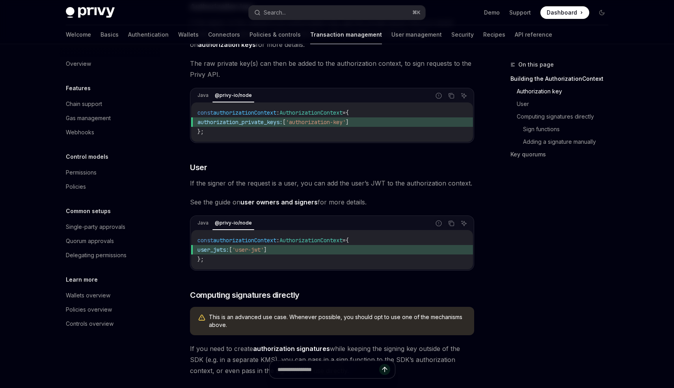
scroll to position [213, 0]
drag, startPoint x: 192, startPoint y: 195, endPoint x: 244, endPoint y: 197, distance: 52.5
click at [244, 188] on span "If the signer of the request is a user, you can add the user’s JWT to the autho…" at bounding box center [332, 182] width 284 height 11
drag, startPoint x: 299, startPoint y: 197, endPoint x: 358, endPoint y: 196, distance: 58.7
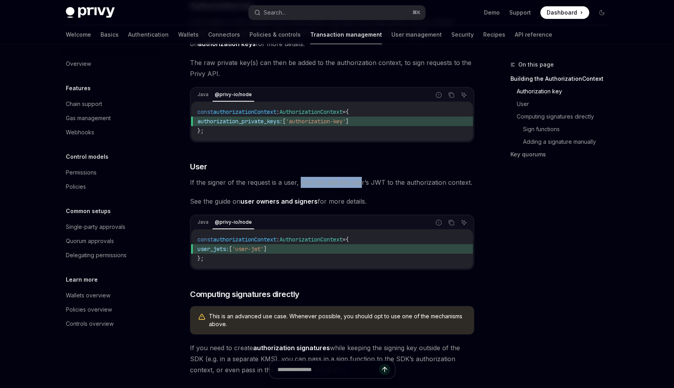
click at [358, 188] on span "If the signer of the request is a user, you can add the user’s JWT to the autho…" at bounding box center [332, 182] width 284 height 11
click at [257, 206] on link "user owners and signers" at bounding box center [278, 201] width 77 height 8
type textarea "*"
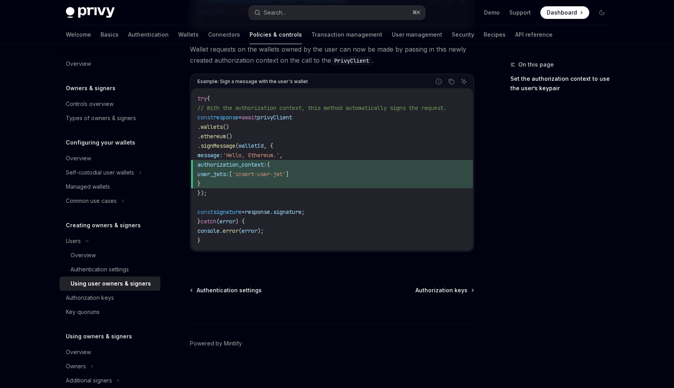
scroll to position [445, 0]
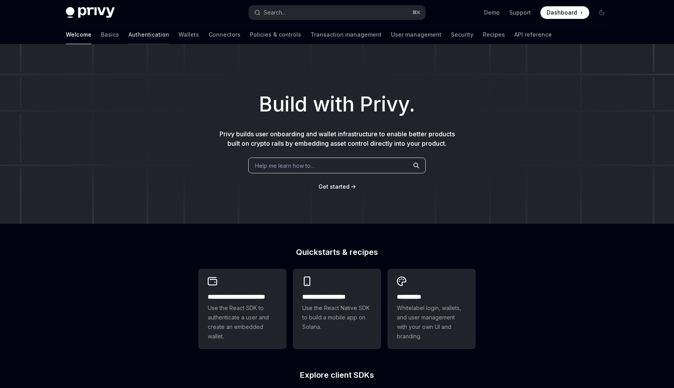
click at [128, 38] on link "Authentication" at bounding box center [148, 34] width 41 height 19
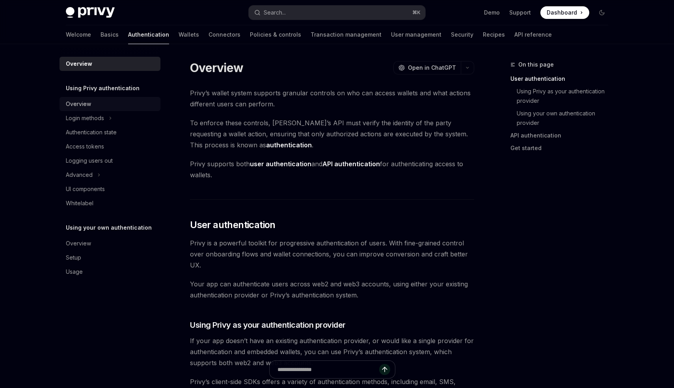
click at [93, 105] on div "Overview" at bounding box center [111, 103] width 90 height 9
type textarea "*"
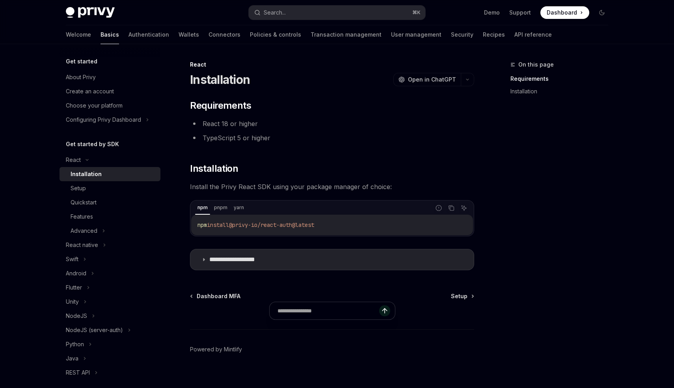
drag, startPoint x: 329, startPoint y: 225, endPoint x: 196, endPoint y: 224, distance: 132.8
click at [196, 224] on div "npm install @privy-io/react-auth@latest" at bounding box center [332, 225] width 282 height 20
copy span "npm install @privy-io/react-auth@latest"
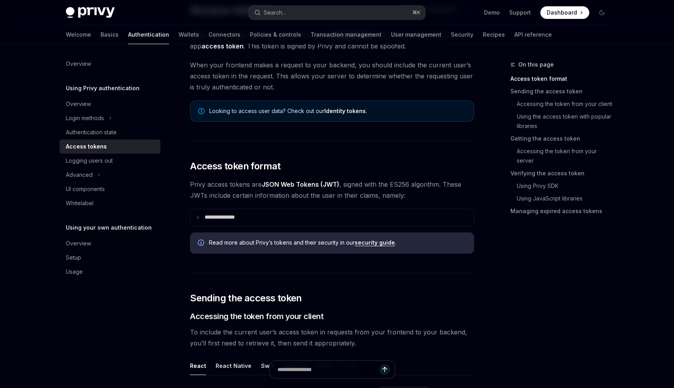
scroll to position [98, 0]
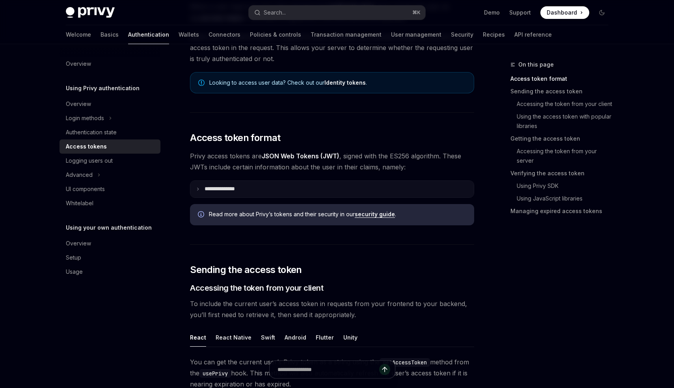
click at [215, 192] on p "**********" at bounding box center [226, 189] width 43 height 7
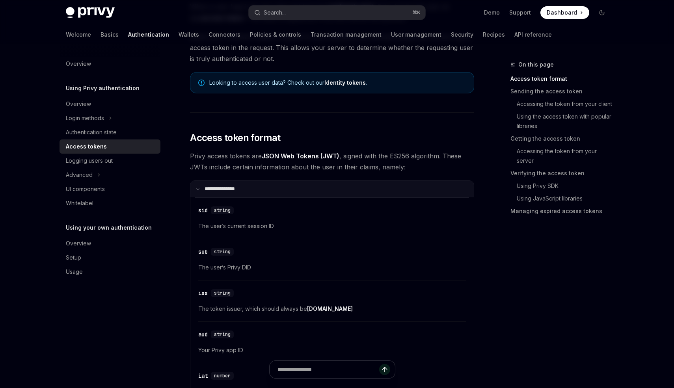
click at [215, 192] on p "**********" at bounding box center [225, 189] width 40 height 7
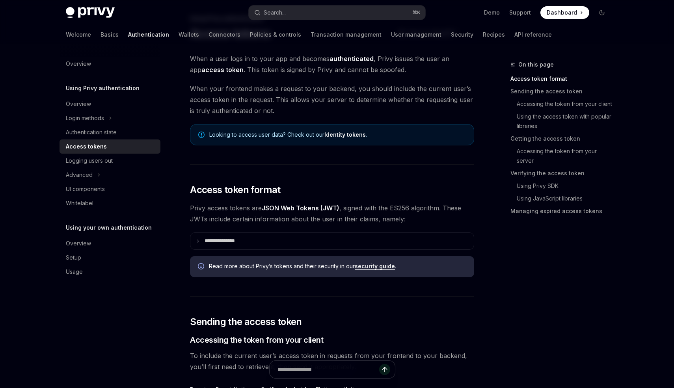
scroll to position [0, 0]
